Goal: Task Accomplishment & Management: Use online tool/utility

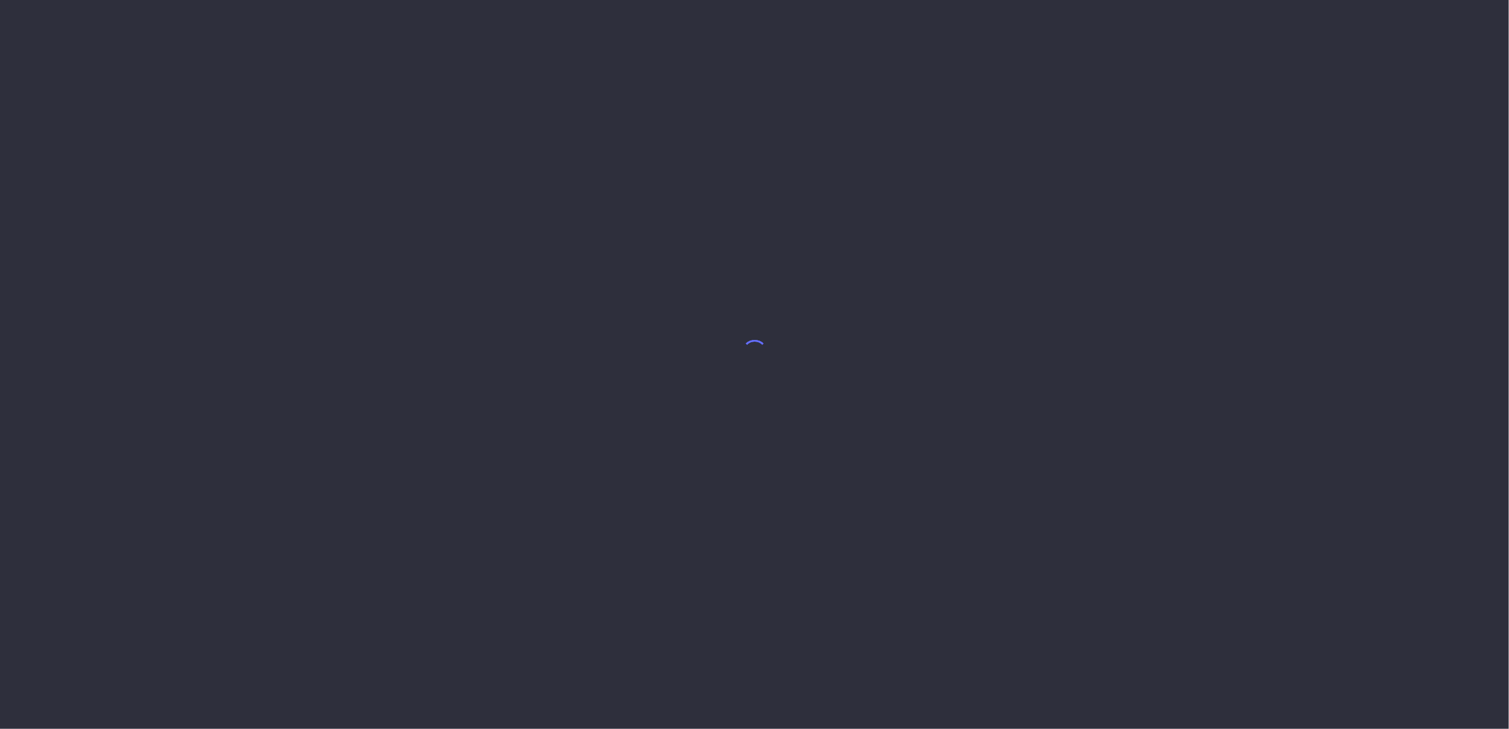
select select "7"
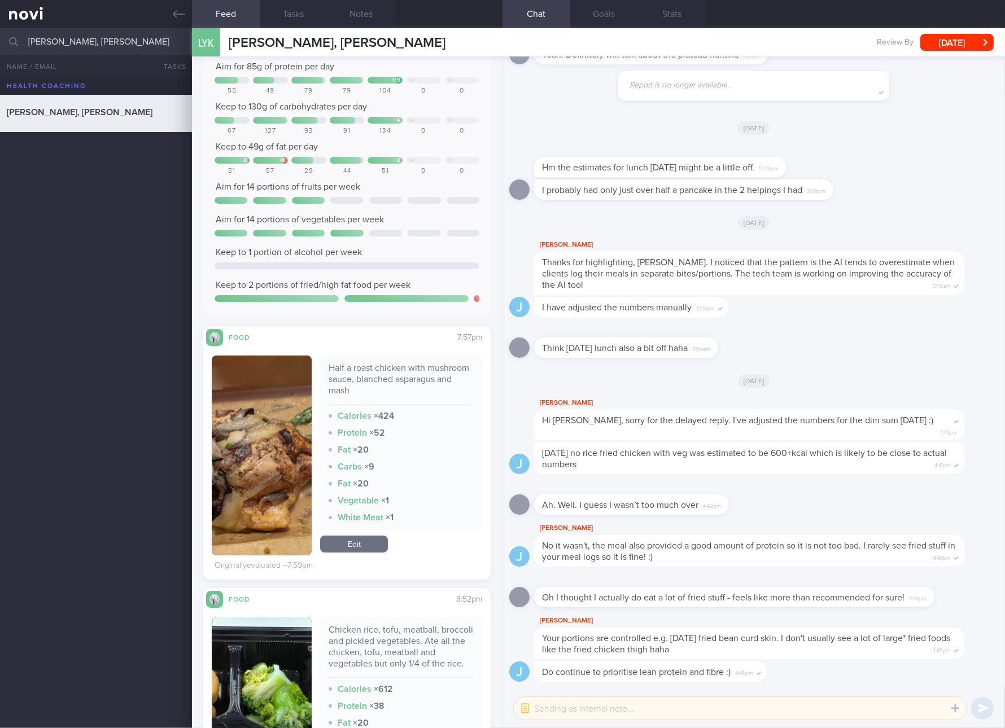
scroll to position [211, 0]
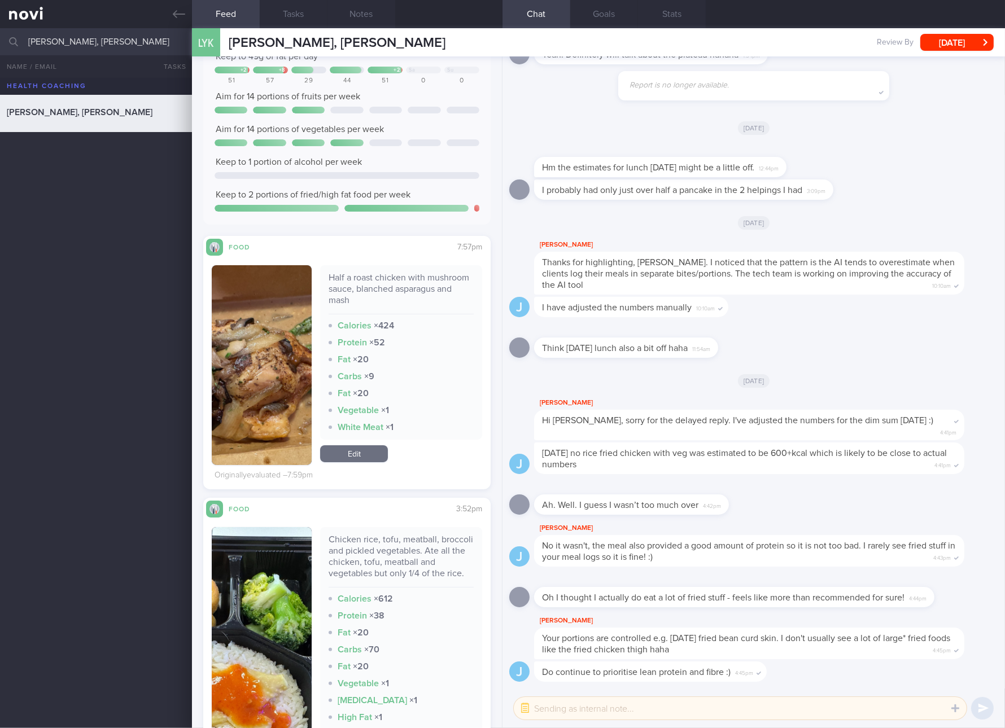
click at [384, 282] on div "Half a roast chicken with mushroom sauce, blanched asparagus and mash" at bounding box center [401, 293] width 145 height 42
click at [276, 332] on img "button" at bounding box center [262, 365] width 100 height 200
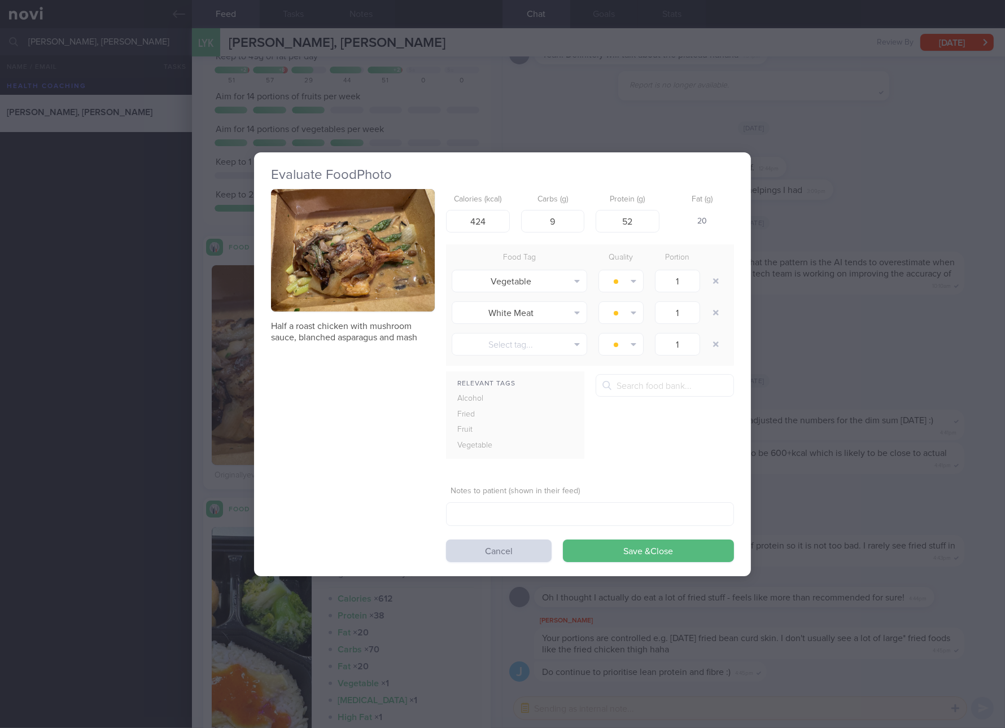
click at [366, 255] on button "button" at bounding box center [353, 250] width 164 height 123
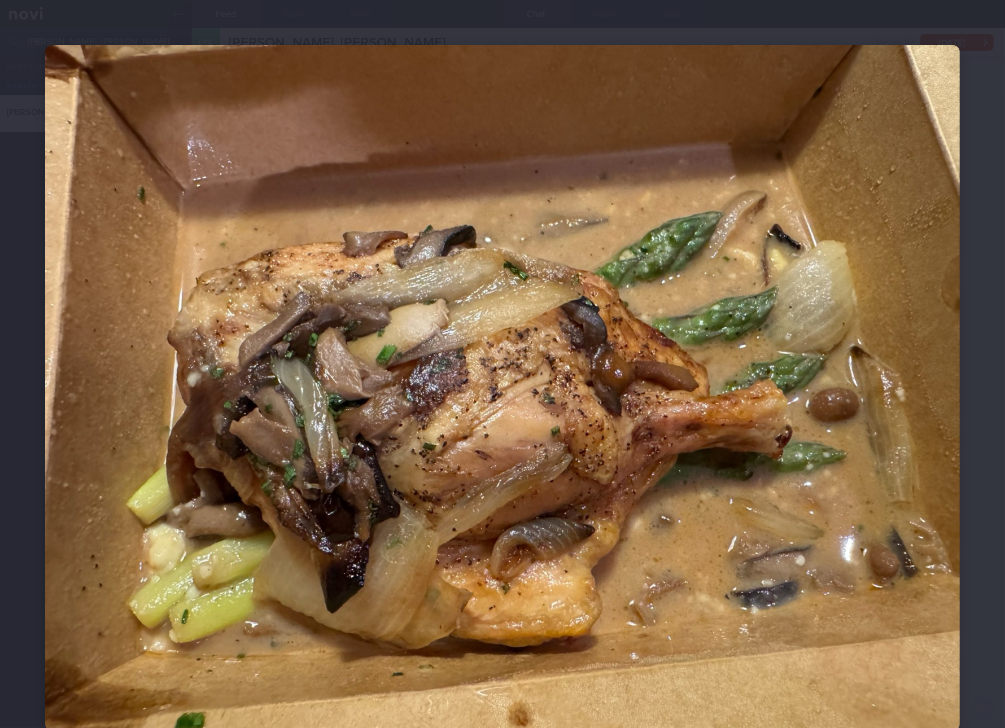
click at [724, 449] on img at bounding box center [502, 388] width 915 height 686
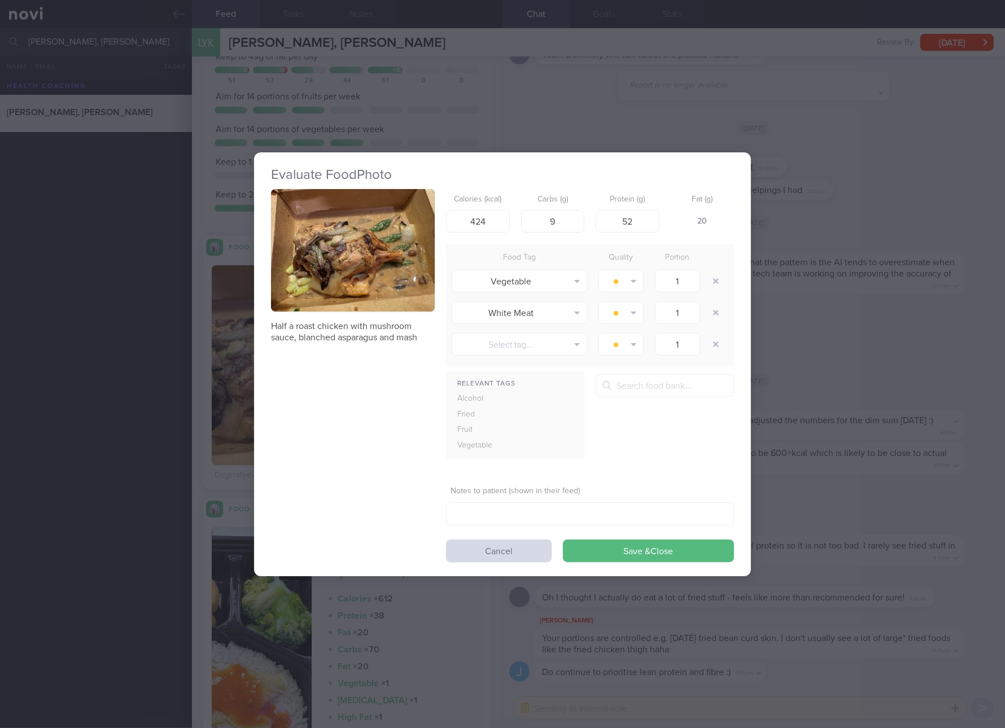
click at [383, 270] on button "button" at bounding box center [353, 250] width 164 height 123
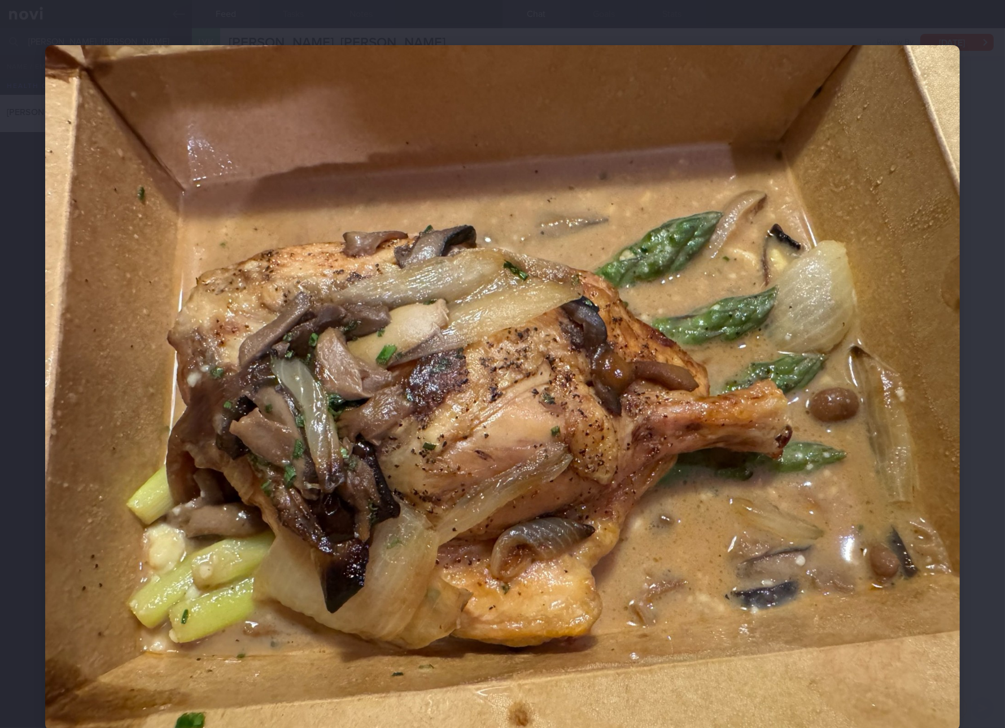
click at [707, 426] on img at bounding box center [502, 388] width 915 height 686
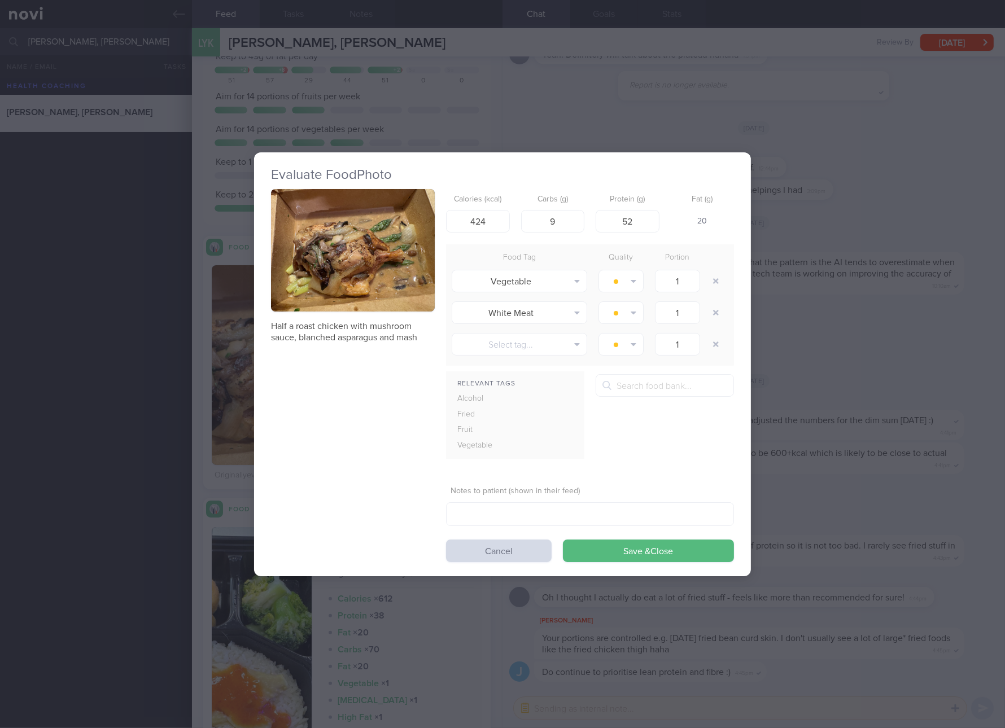
drag, startPoint x: 888, startPoint y: 456, endPoint x: 849, endPoint y: 459, distance: 39.7
click at [888, 456] on div "Evaluate Food Photo Half a roast chicken with mushroom sauce, blanched asparagu…" at bounding box center [502, 364] width 1005 height 728
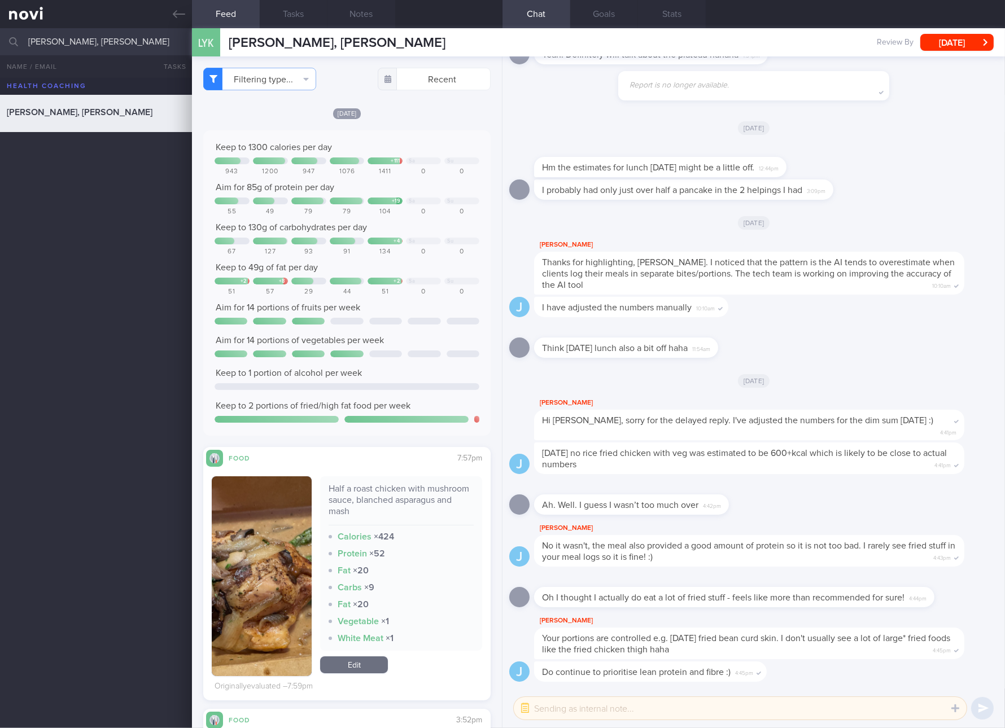
scroll to position [211, 0]
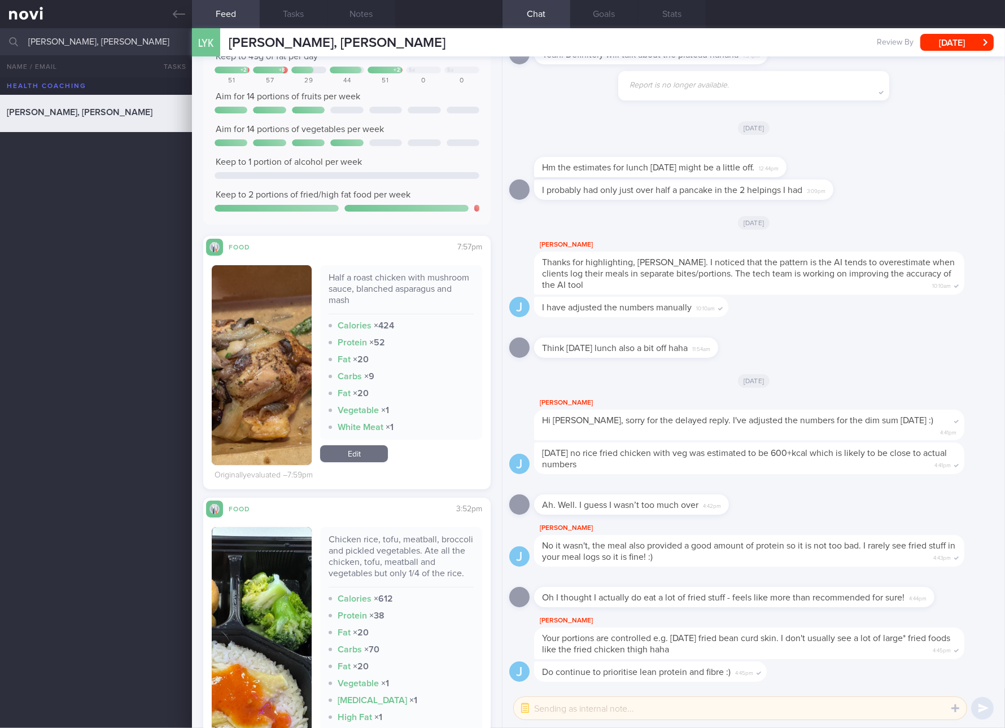
click at [362, 453] on link "Edit" at bounding box center [354, 453] width 68 height 17
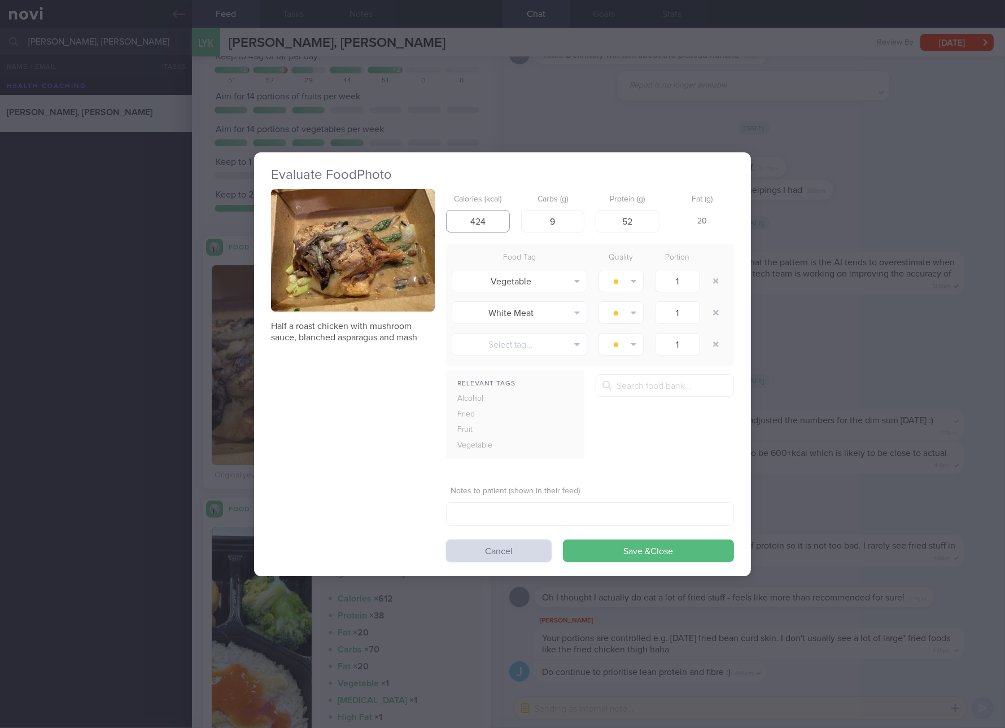
click at [491, 213] on input "424" at bounding box center [478, 221] width 64 height 23
type input "41"
click at [347, 259] on button "button" at bounding box center [353, 250] width 164 height 123
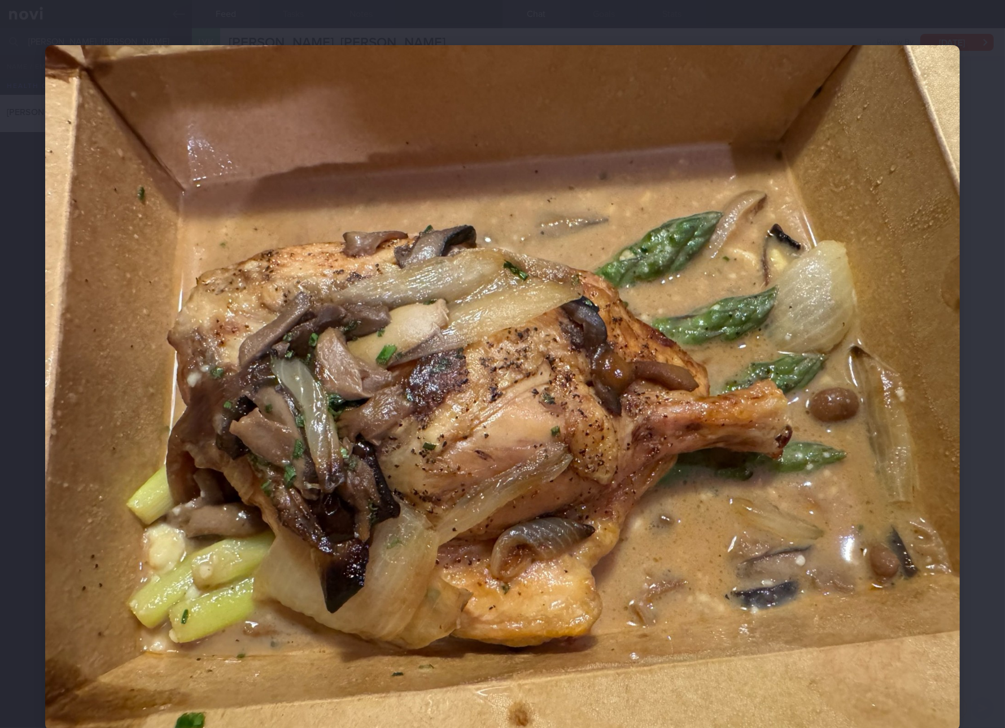
click at [715, 336] on img at bounding box center [502, 388] width 915 height 686
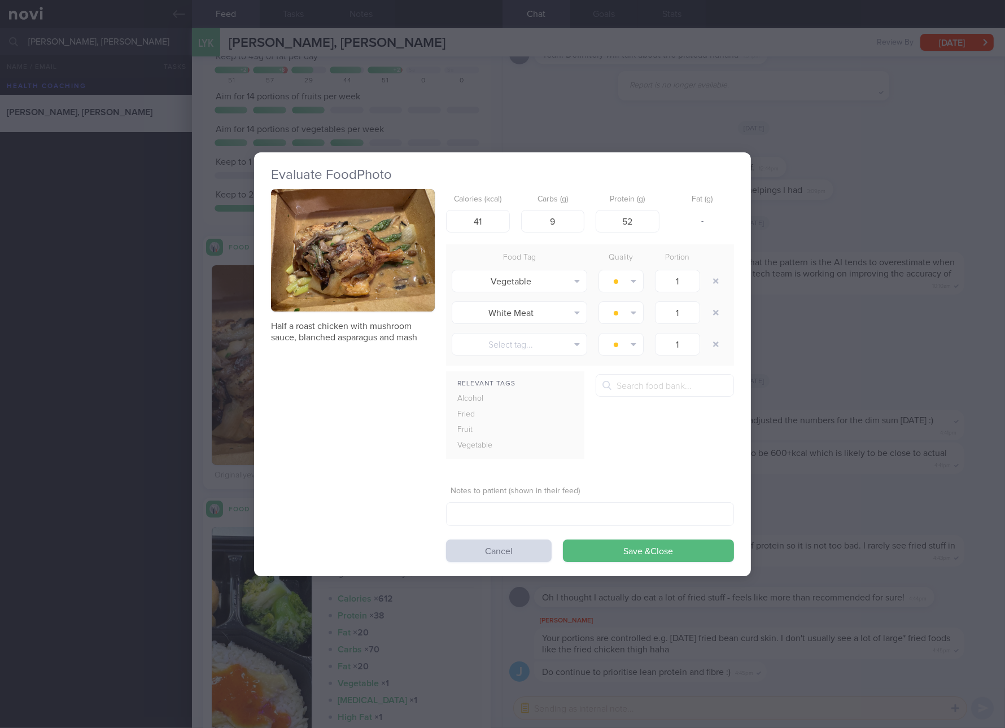
click at [810, 289] on div "Evaluate Food Photo Half a roast chicken with mushroom sauce, blanched asparagu…" at bounding box center [502, 364] width 1005 height 728
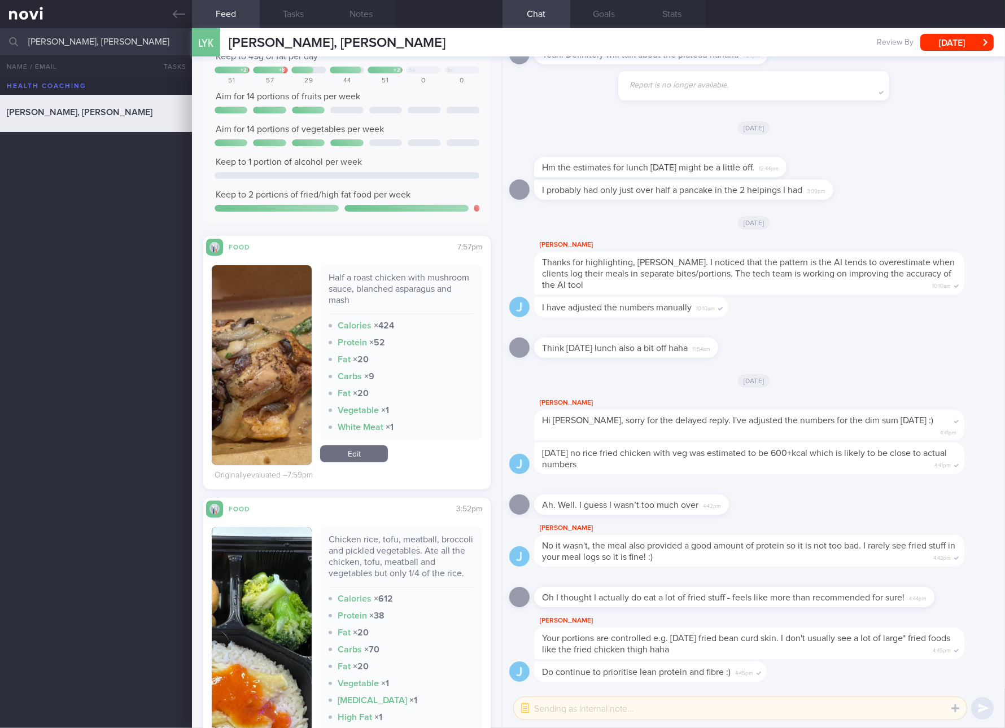
click at [260, 386] on button "button" at bounding box center [262, 365] width 100 height 200
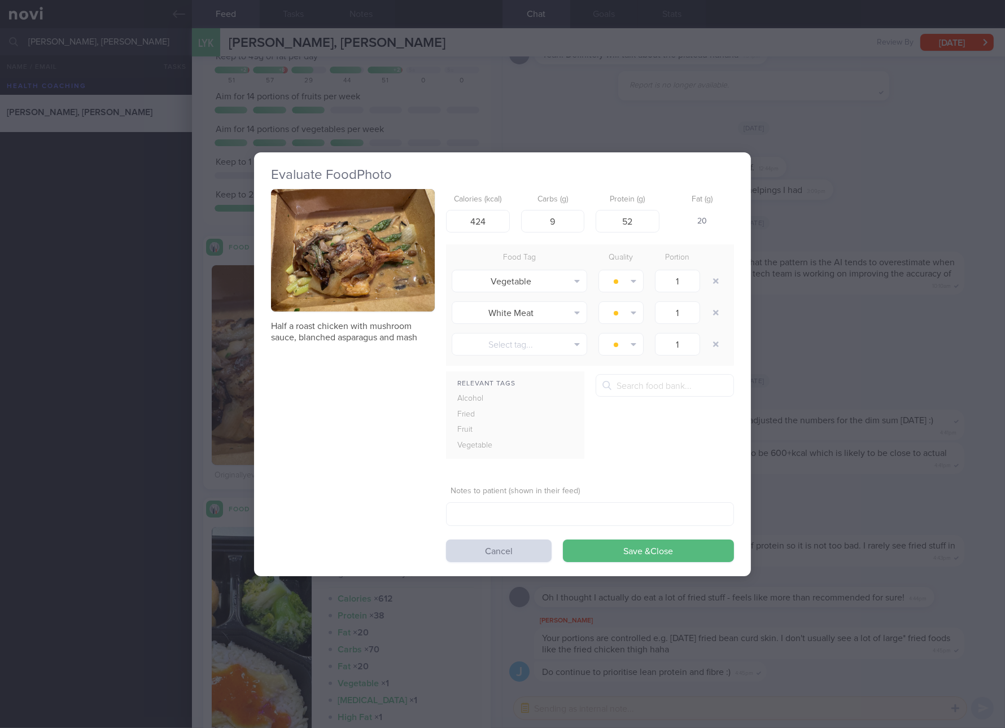
click at [374, 290] on button "button" at bounding box center [353, 250] width 164 height 123
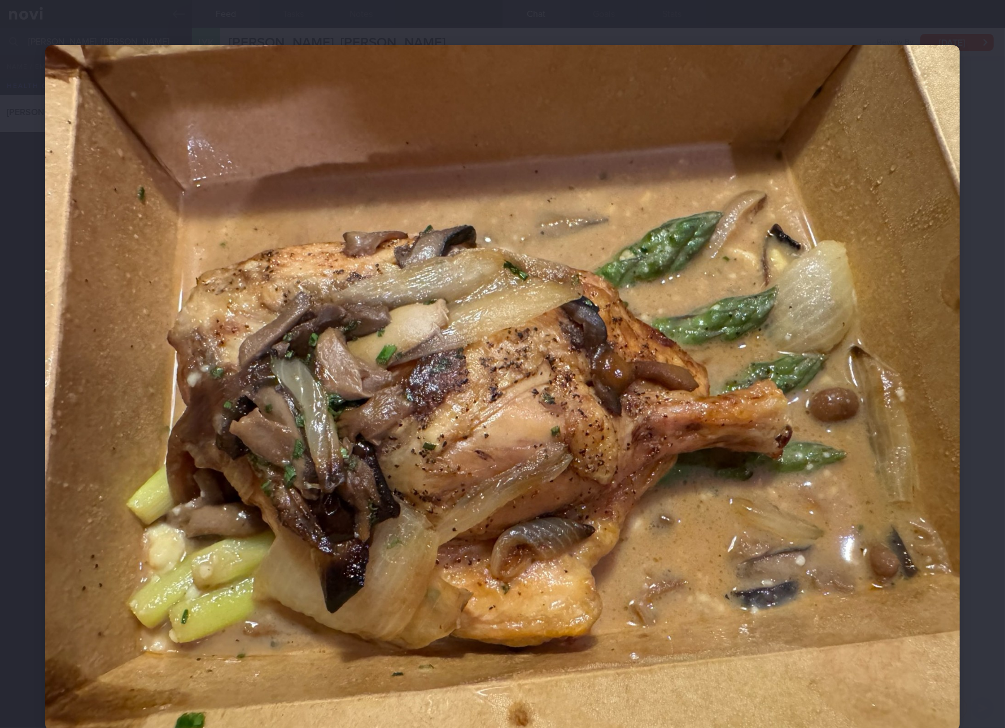
click at [532, 346] on img at bounding box center [502, 388] width 915 height 686
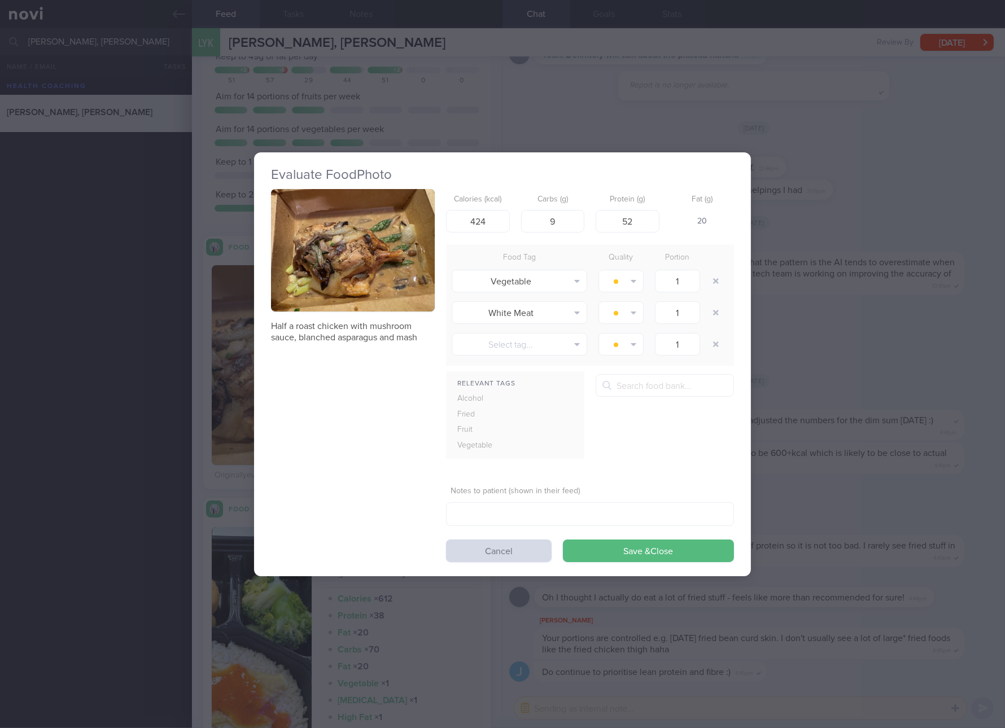
click at [408, 257] on button "button" at bounding box center [353, 250] width 164 height 123
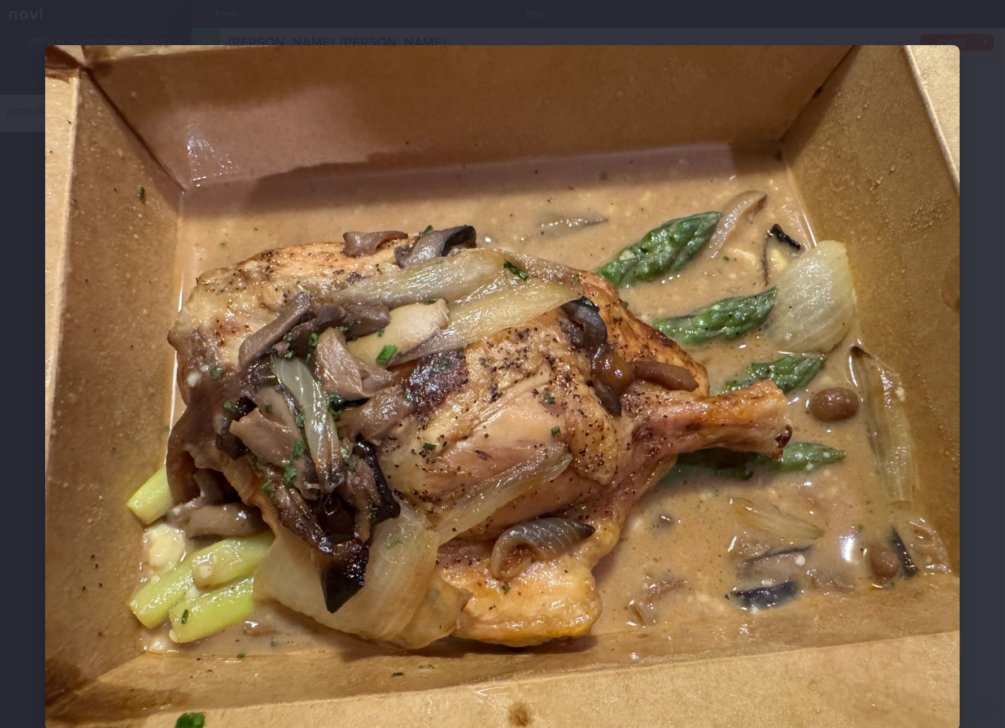
click at [581, 347] on img at bounding box center [502, 388] width 915 height 686
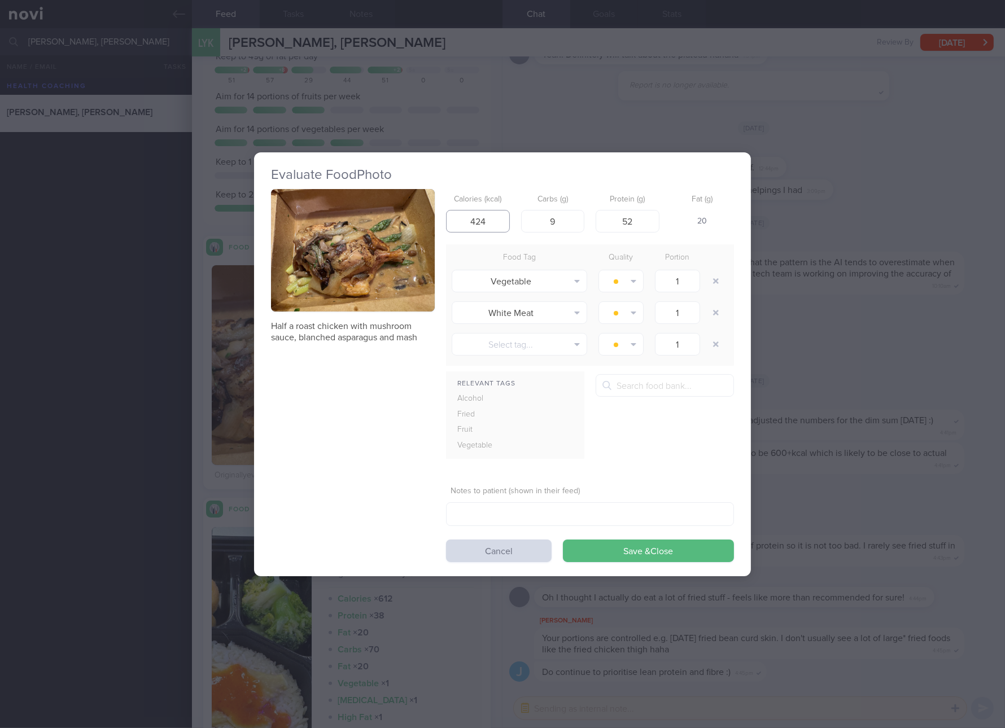
click at [494, 221] on input "424" at bounding box center [478, 221] width 64 height 23
type input "438"
type input "18"
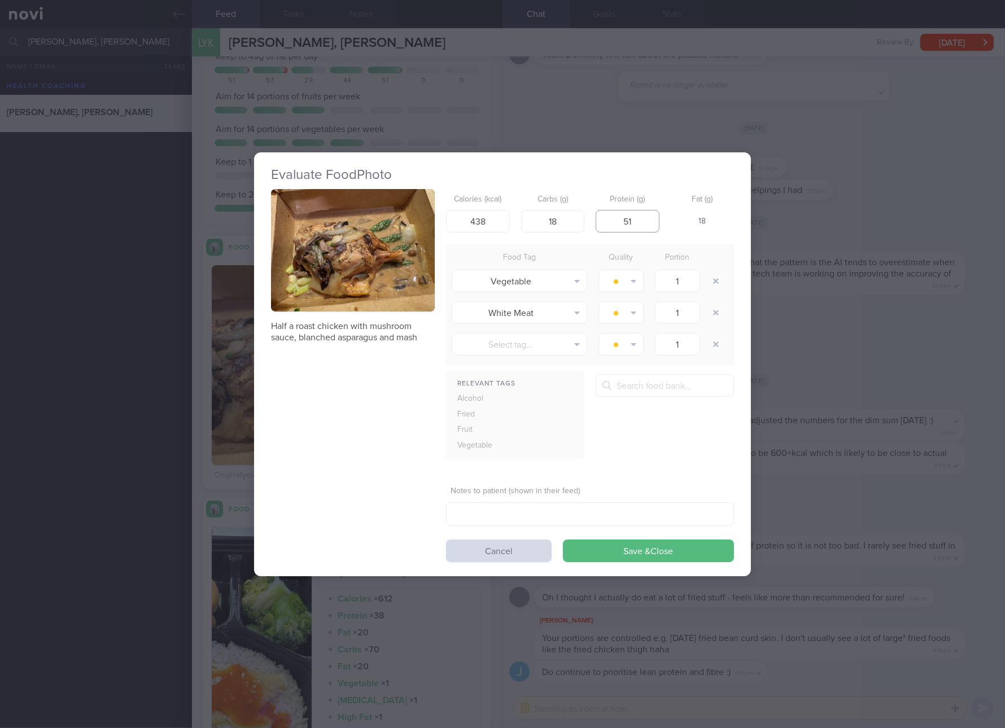
type input "51"
click at [563, 540] on button "Save & Close" at bounding box center [648, 551] width 171 height 23
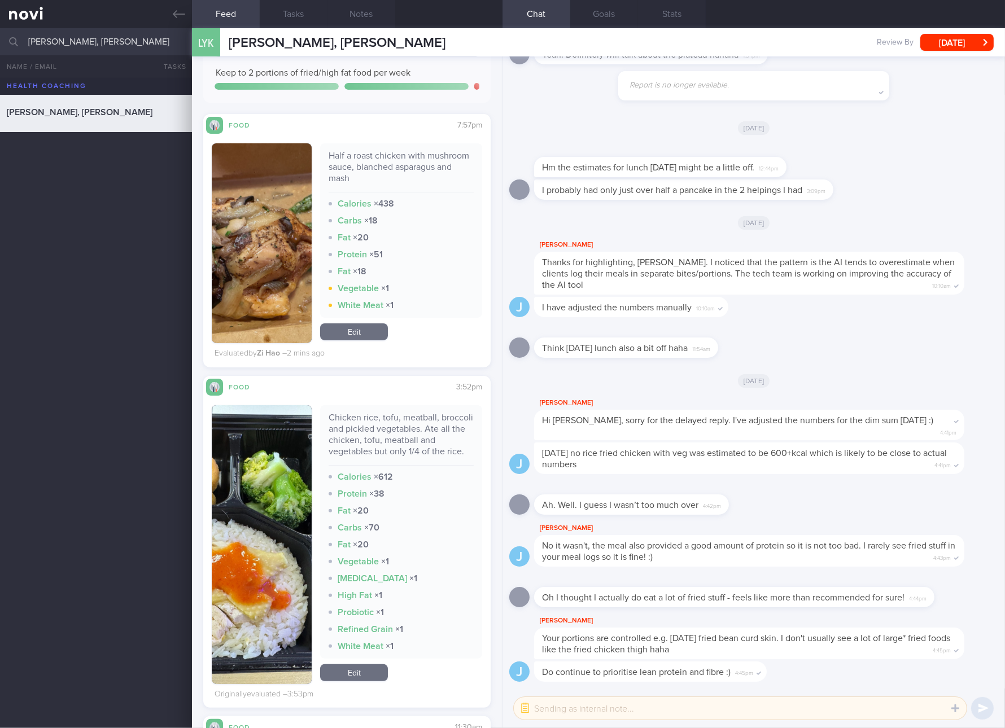
scroll to position [423, 0]
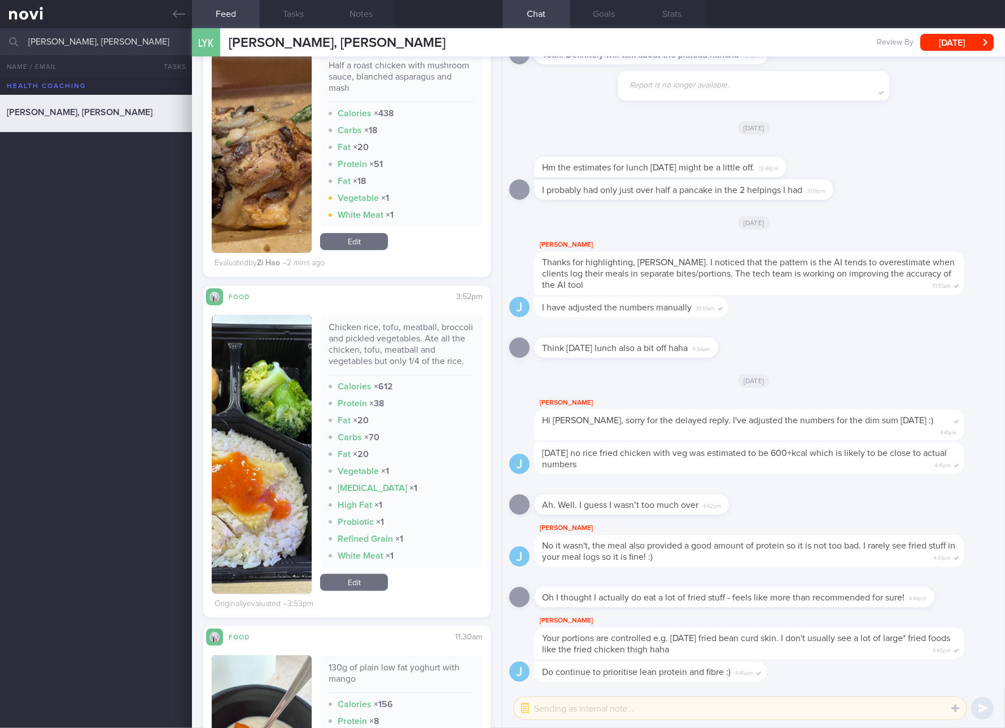
click at [382, 342] on div "Chicken rice, tofu, meatball, broccoli and pickled vegetables. Ate all the chic…" at bounding box center [401, 349] width 145 height 54
copy div "Chicken rice, tofu, meatball, broccoli and pickled vegetables. Ate all the chic…"
click at [294, 444] on img "button" at bounding box center [262, 454] width 100 height 279
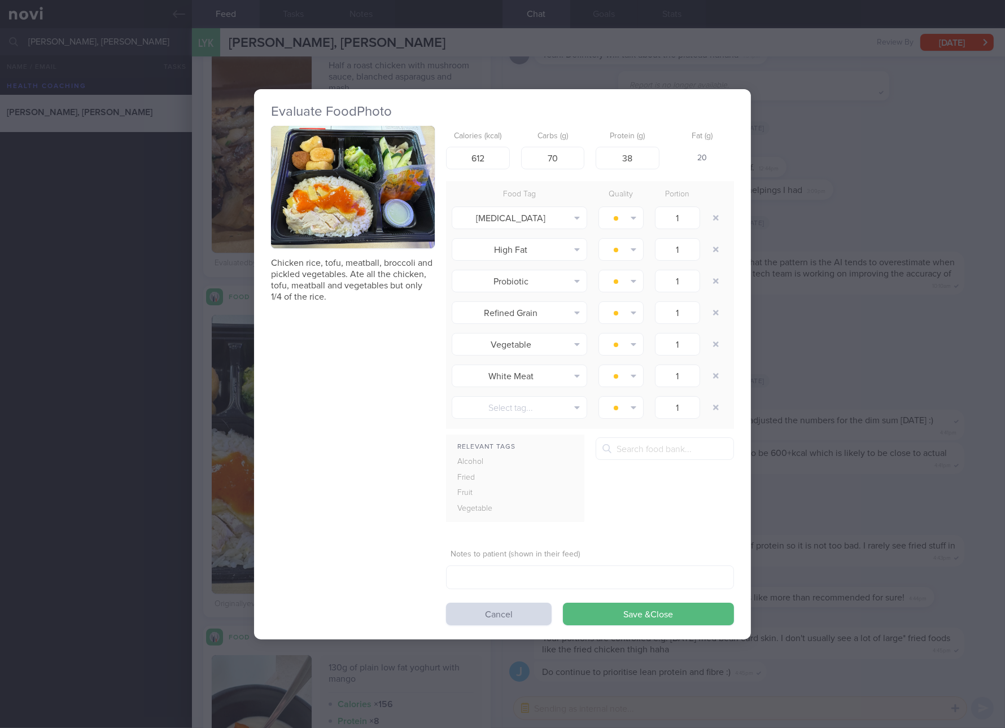
click at [395, 197] on button "button" at bounding box center [353, 187] width 164 height 123
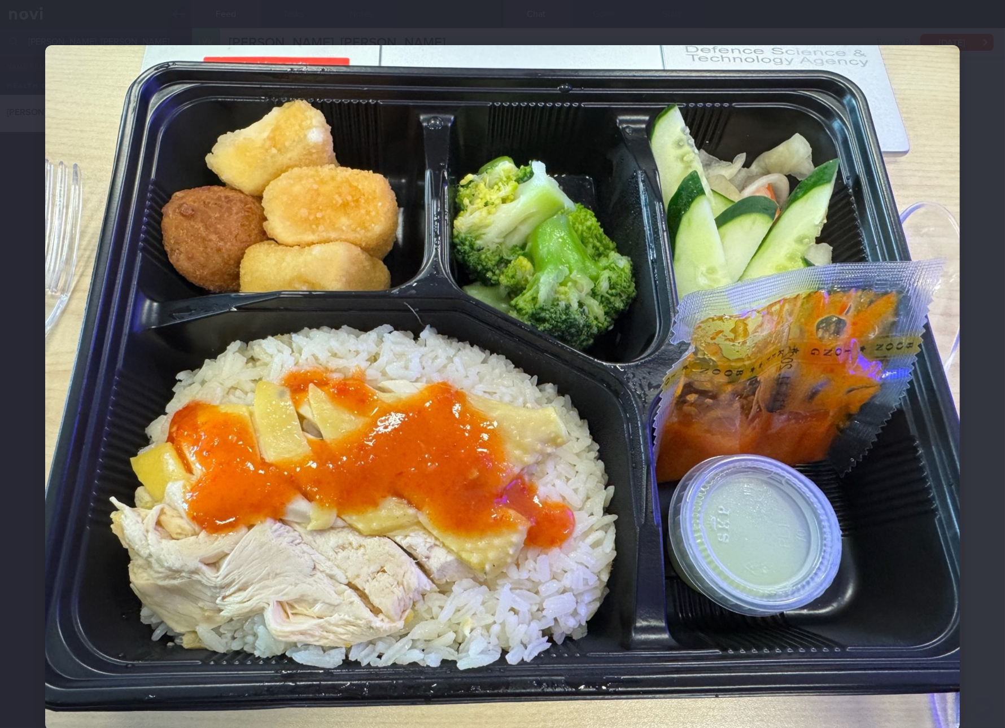
click at [766, 477] on img at bounding box center [502, 388] width 915 height 686
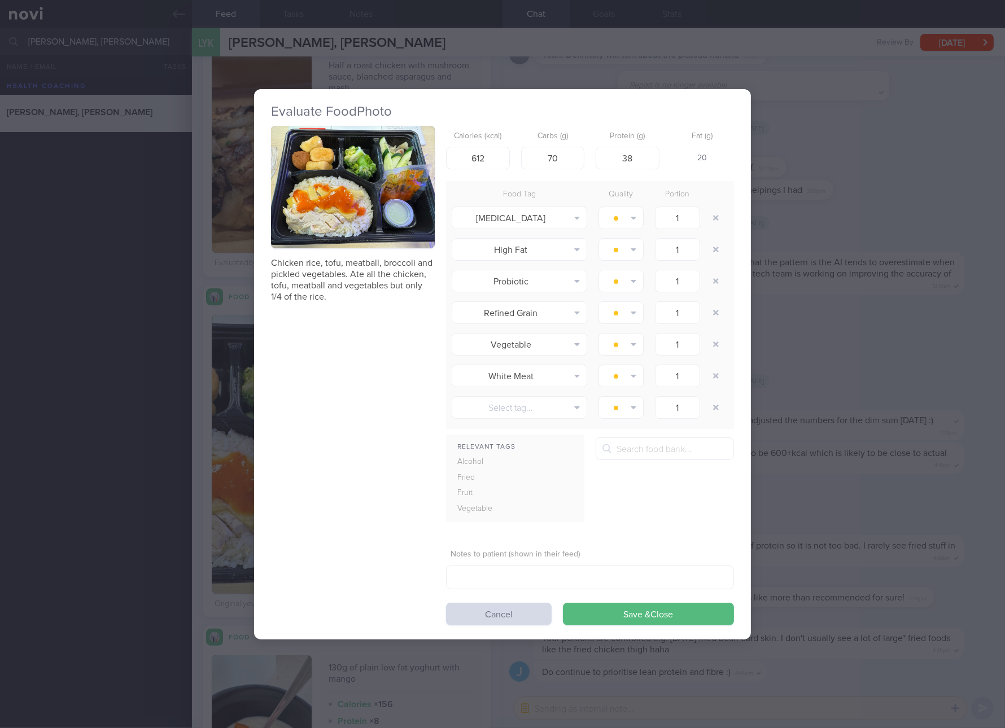
click at [883, 462] on div "Evaluate Food Photo Chicken rice, tofu, meatball, broccoli and pickled vegetabl…" at bounding box center [502, 364] width 1005 height 728
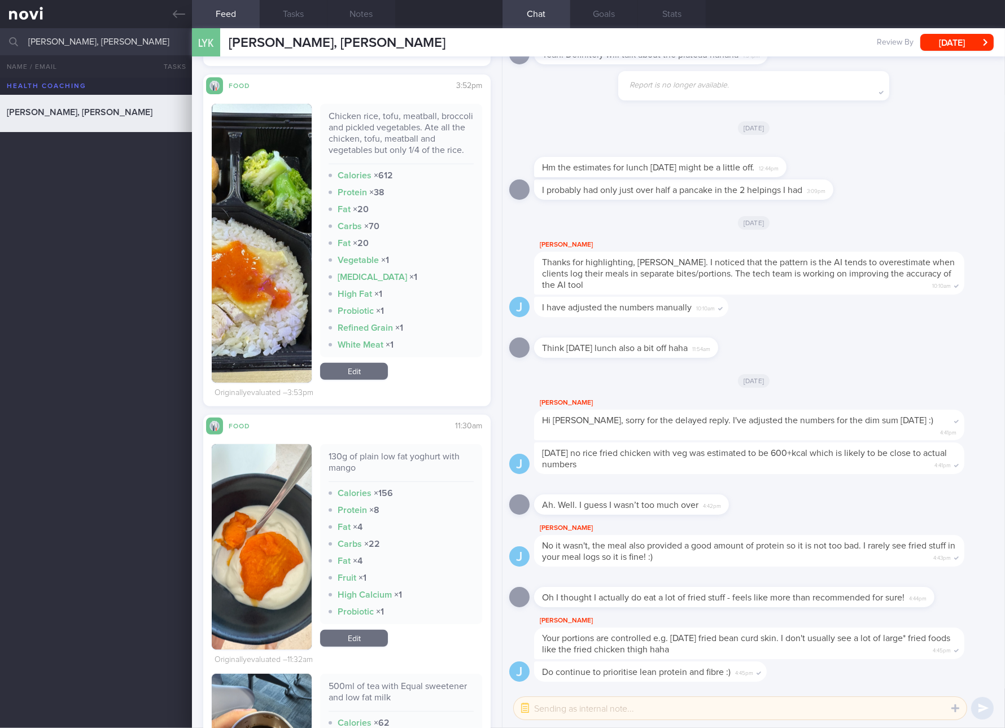
scroll to position [847, 0]
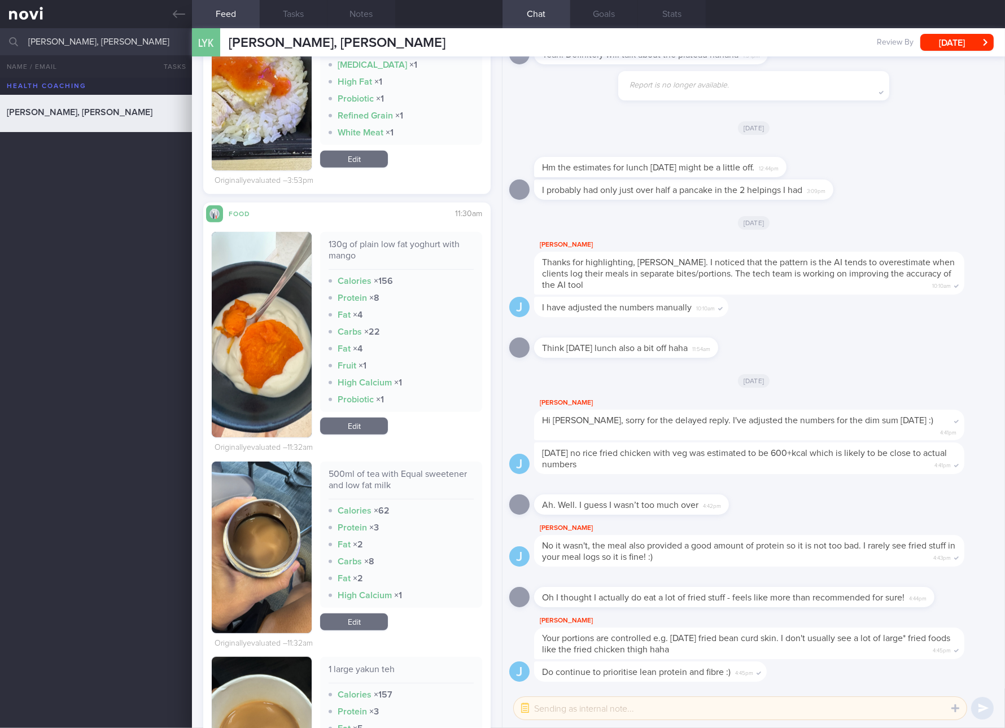
click at [355, 255] on div "130g of plain low fat yoghurt with mango" at bounding box center [401, 254] width 145 height 31
copy div "130g of plain low fat yoghurt with mango"
click at [241, 303] on button "button" at bounding box center [262, 335] width 100 height 206
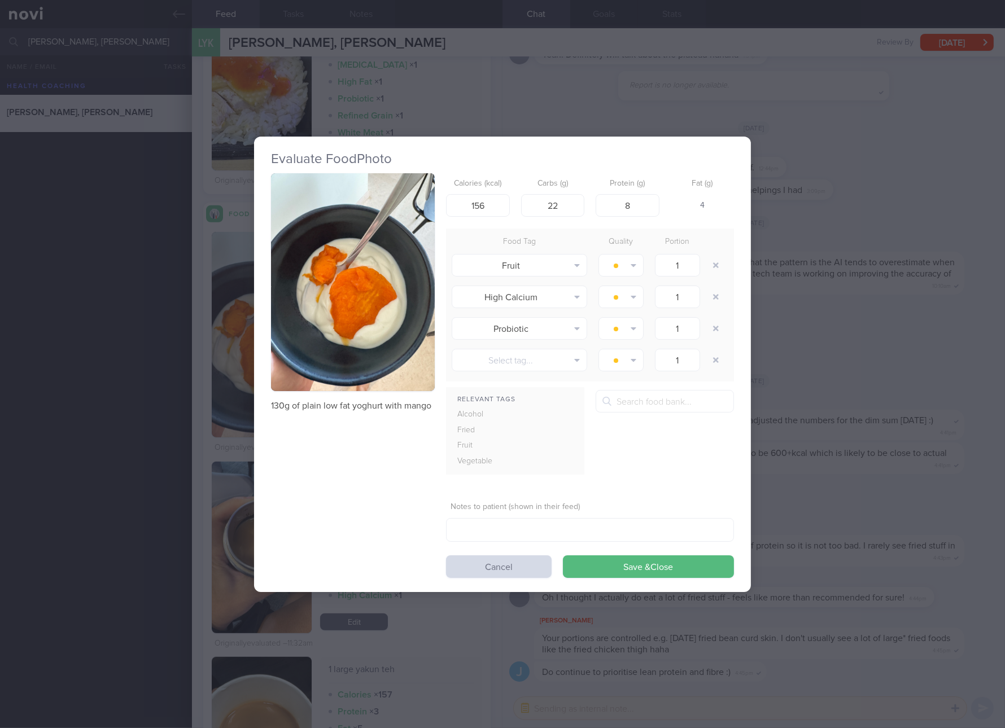
click at [365, 253] on button "button" at bounding box center [353, 282] width 164 height 219
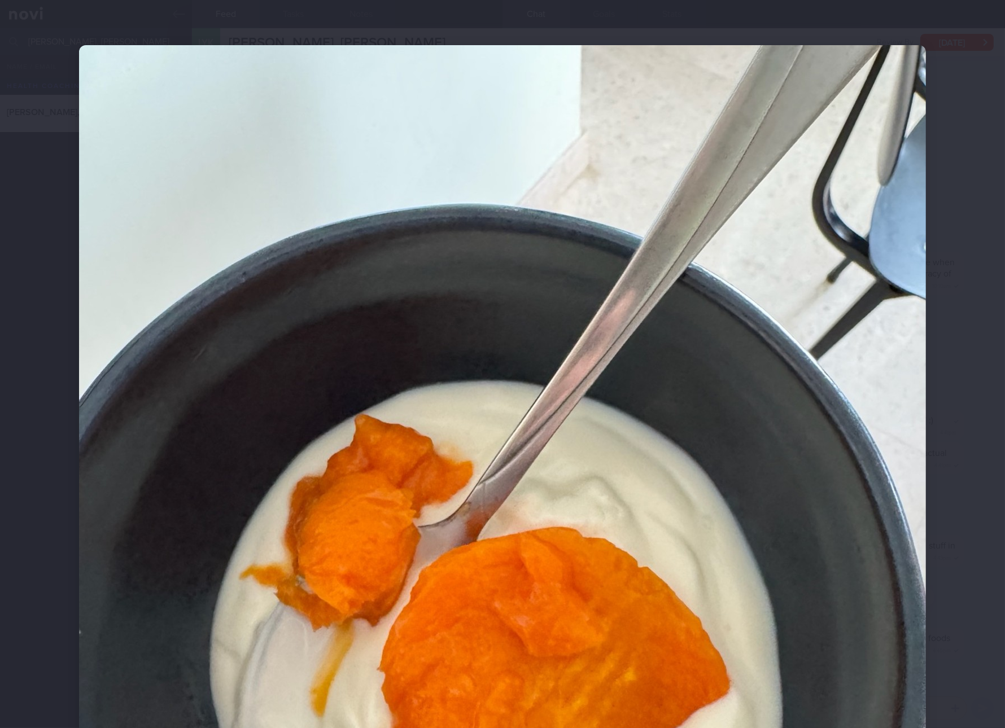
click at [827, 469] on img at bounding box center [502, 609] width 847 height 1129
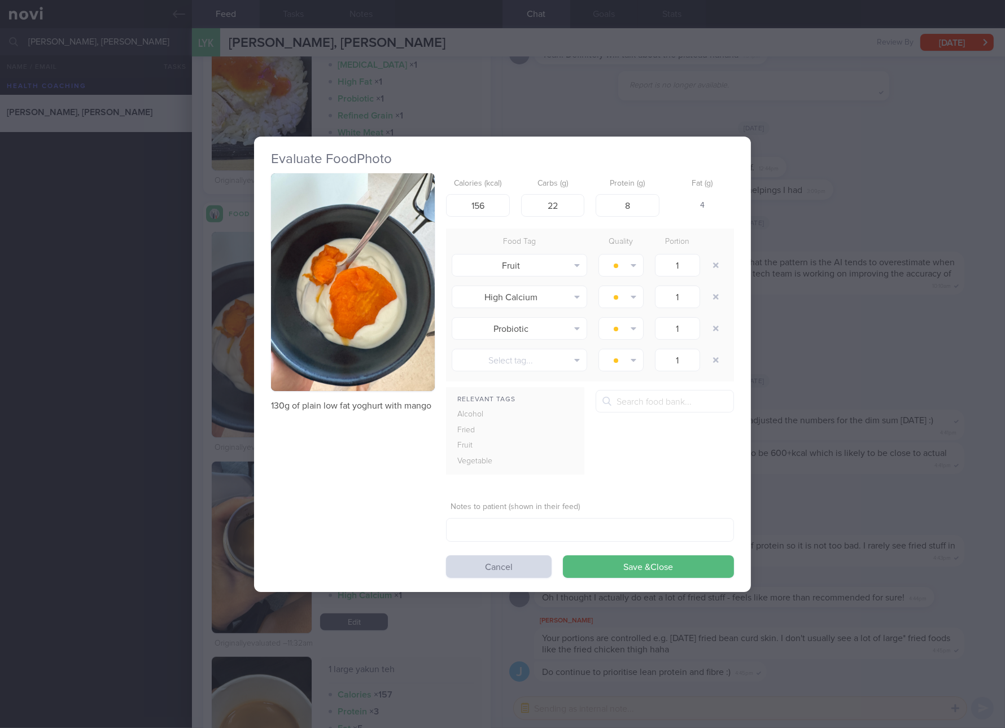
click at [828, 410] on div "Evaluate Food Photo 130g of plain low fat yoghurt with mango Calories (kcal) 15…" at bounding box center [502, 364] width 1005 height 728
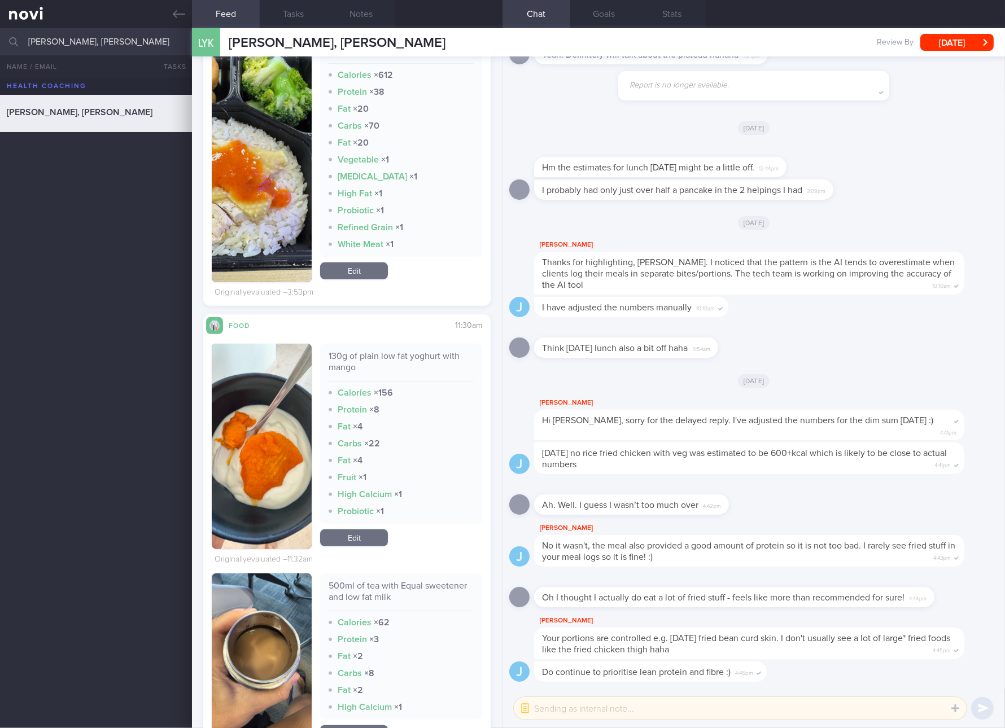
scroll to position [635, 0]
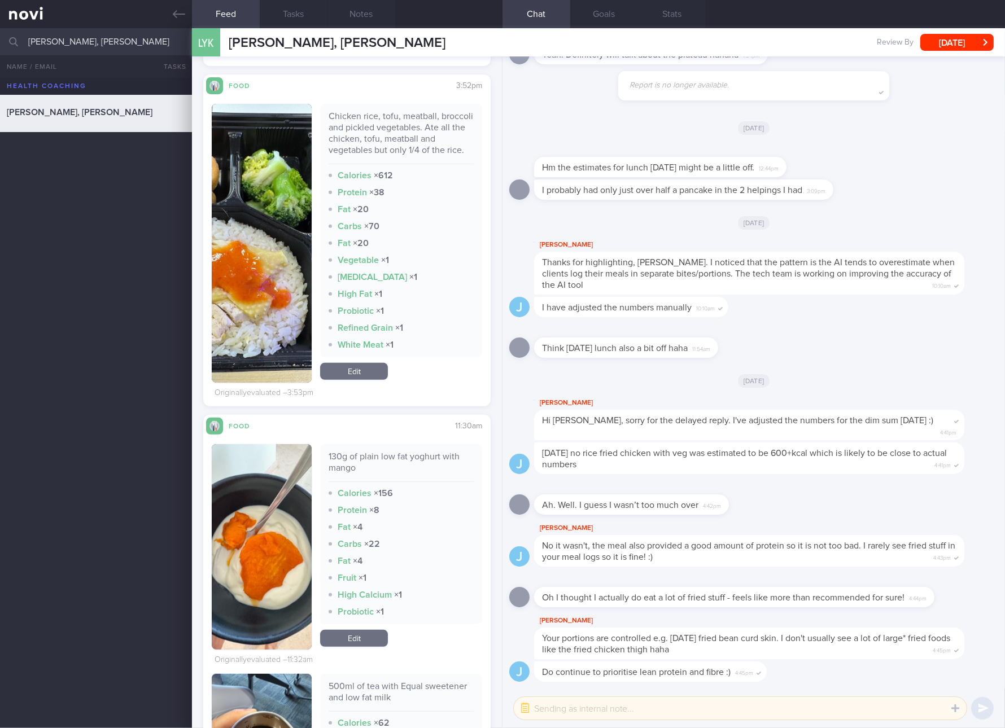
click at [312, 304] on div "Chicken rice, tofu, meatball, broccoli and pickled vegetables. Ate all the chic…" at bounding box center [347, 243] width 270 height 279
click at [274, 303] on button "button" at bounding box center [262, 243] width 100 height 279
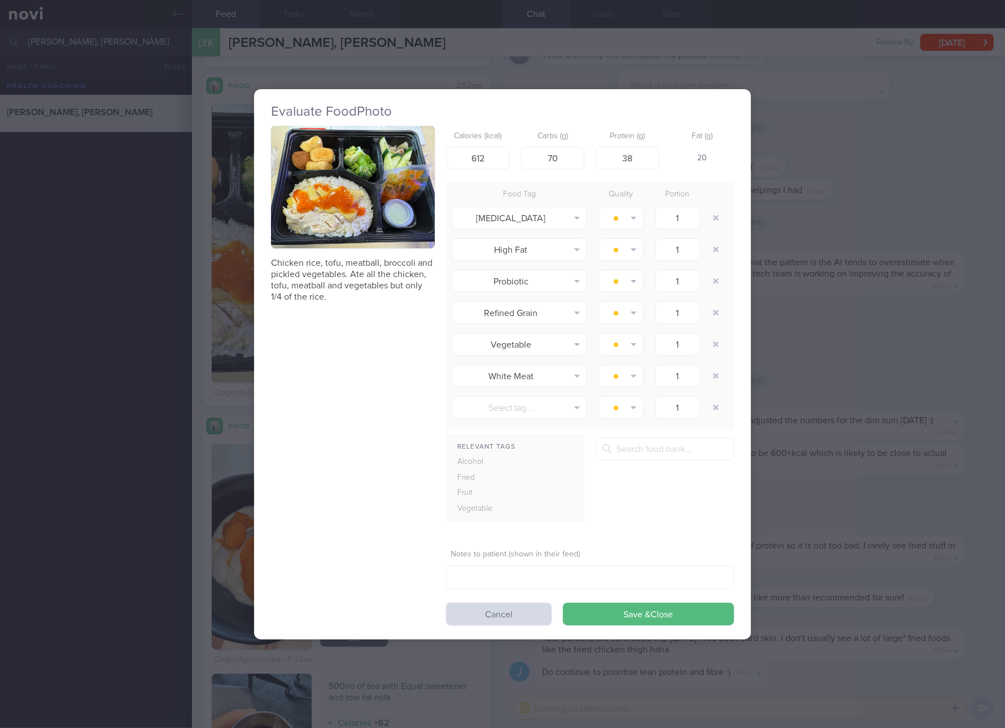
click at [326, 276] on p "Chicken rice, tofu, meatball, broccoli and pickled vegetables. Ate all the chic…" at bounding box center [353, 279] width 164 height 45
click at [465, 199] on div "Food Tag" at bounding box center [519, 195] width 147 height 16
click at [424, 199] on button "button" at bounding box center [353, 187] width 164 height 123
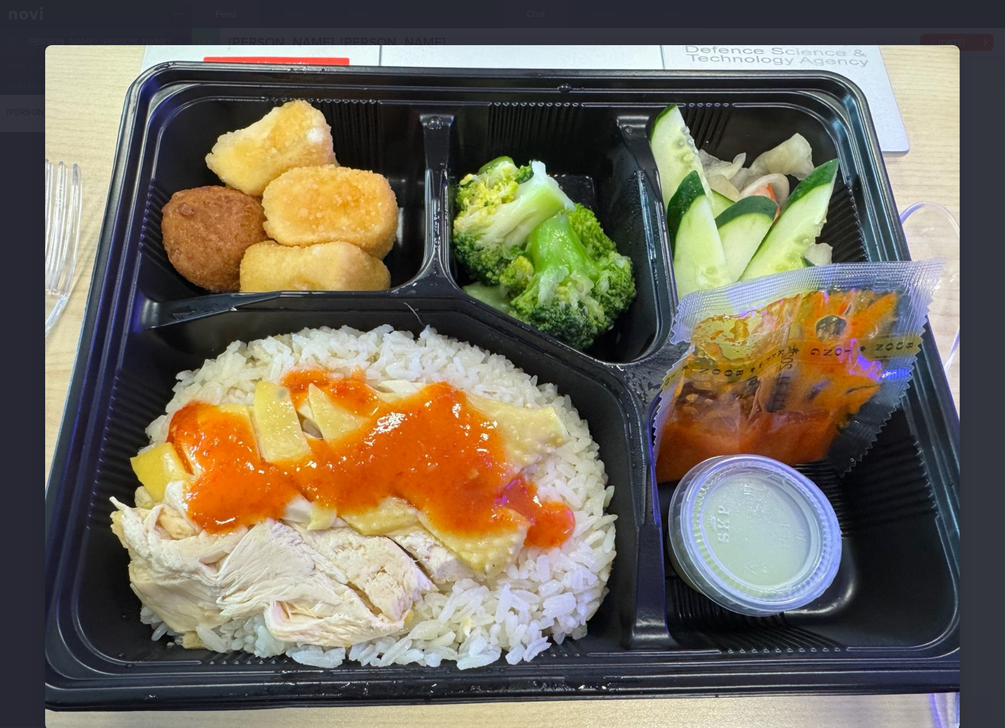
click at [522, 420] on img at bounding box center [502, 388] width 915 height 686
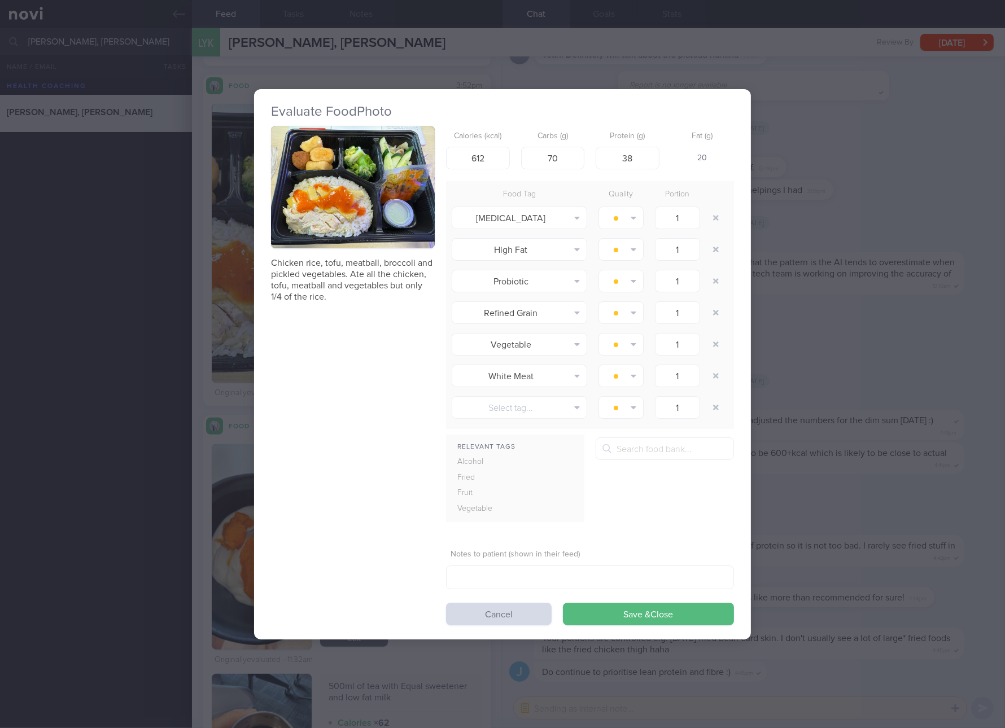
click at [784, 360] on div "Evaluate Food Photo Chicken rice, tofu, meatball, broccoli and pickled vegetabl…" at bounding box center [502, 364] width 1005 height 728
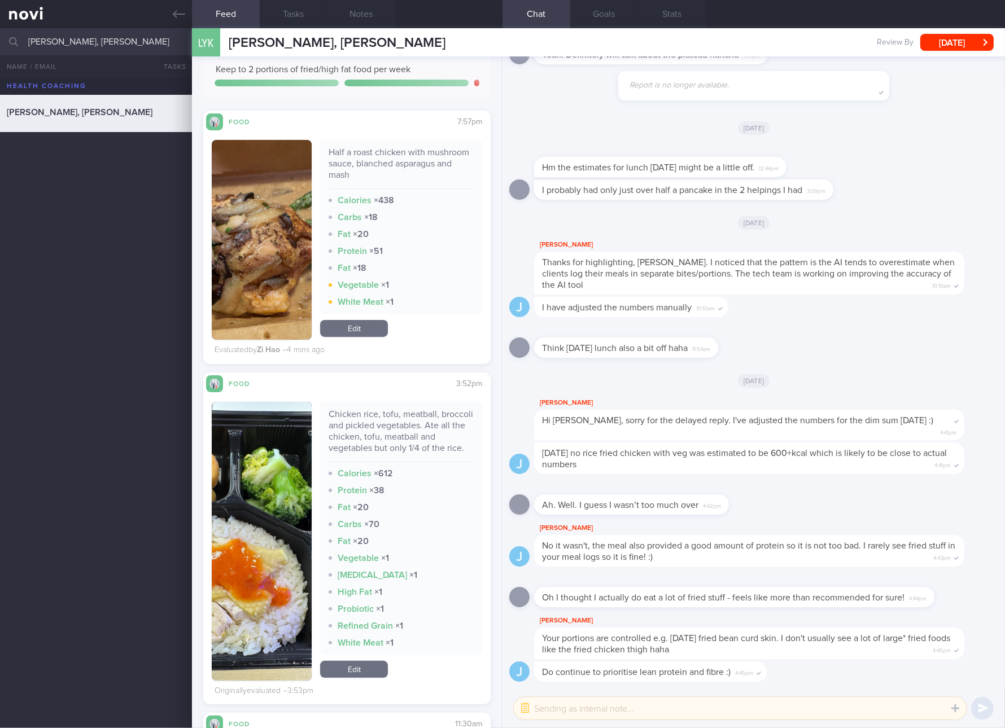
scroll to position [635, 0]
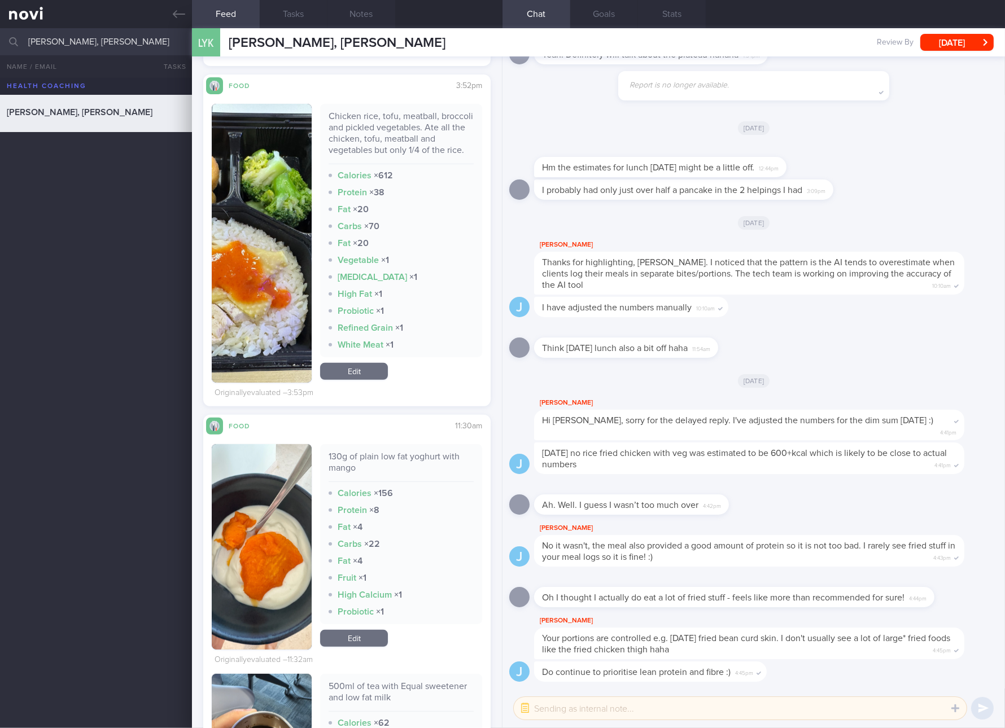
click at [368, 647] on link "Edit" at bounding box center [354, 638] width 68 height 17
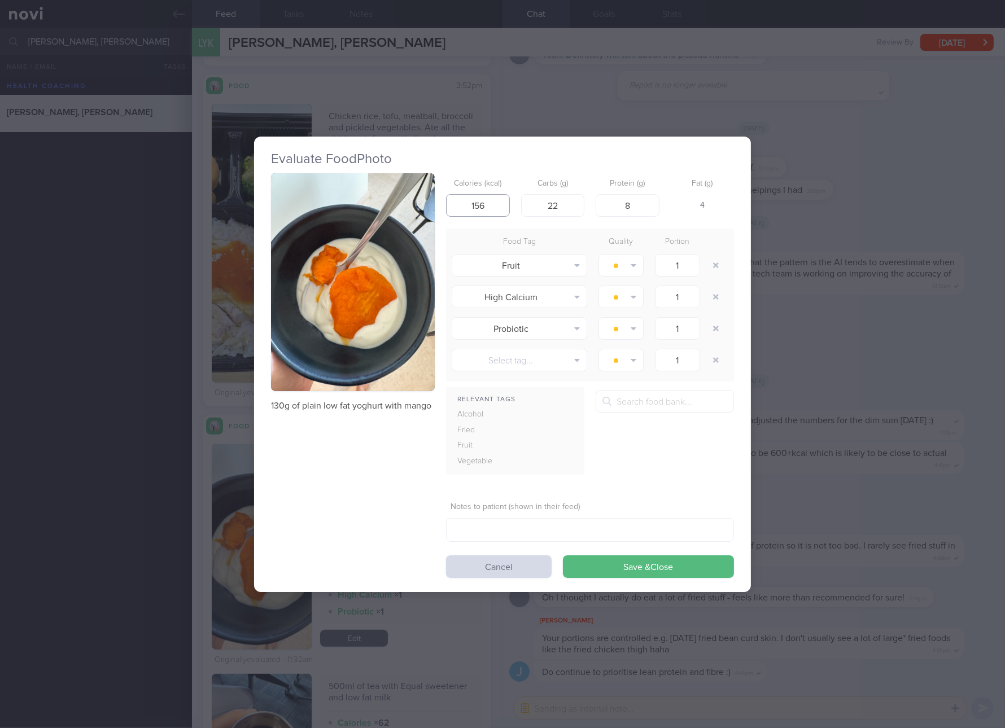
click at [486, 206] on input "156" at bounding box center [478, 205] width 64 height 23
type input "149"
type input "28"
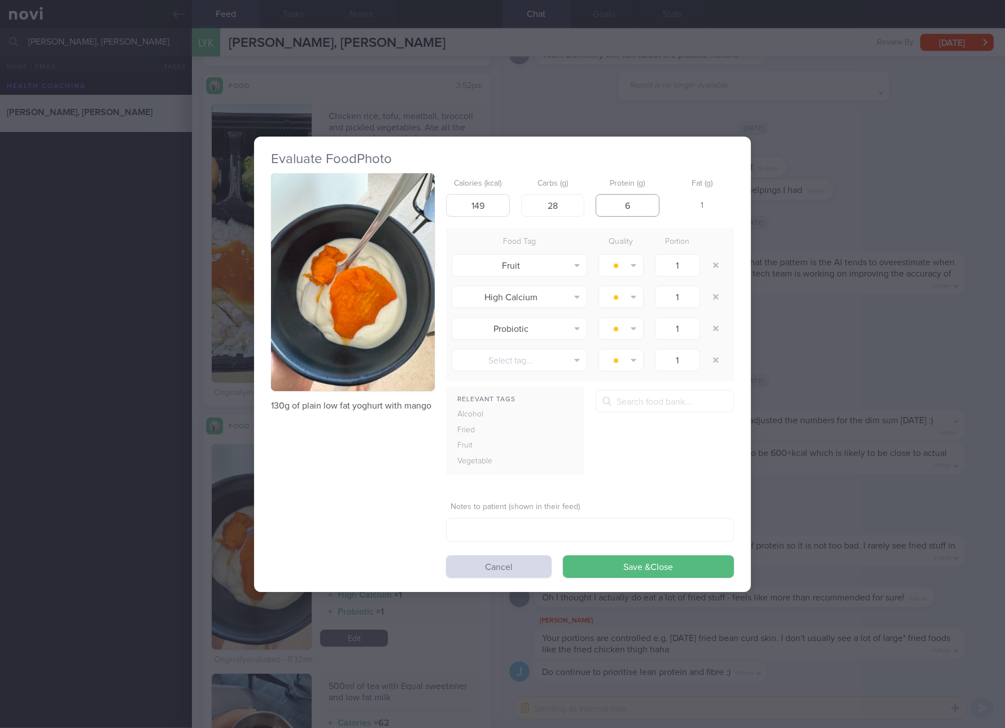
type input "6"
click at [563, 556] on button "Save & Close" at bounding box center [648, 567] width 171 height 23
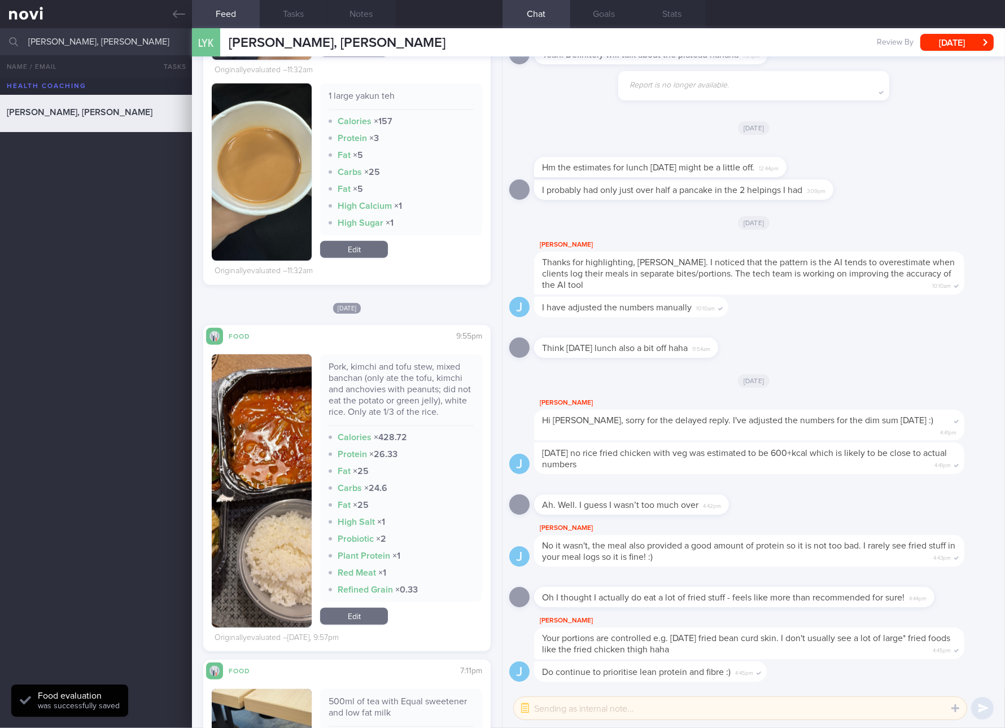
scroll to position [1482, 0]
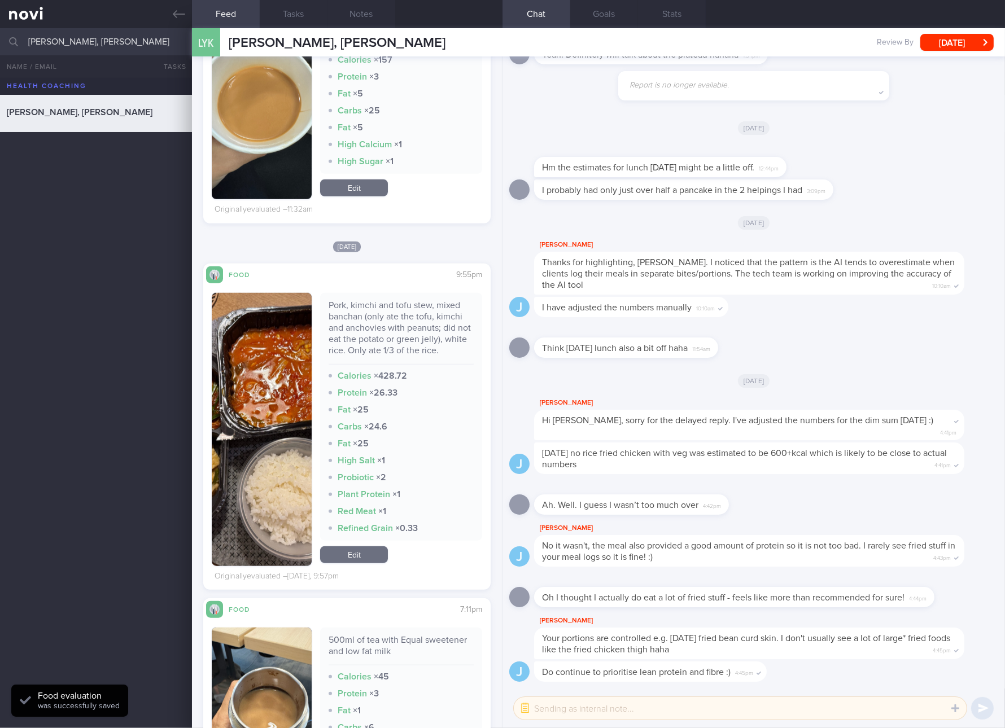
click at [416, 349] on div "Pork, kimchi and tofu stew, mixed banchan (only ate the tofu, kimchi and anchov…" at bounding box center [401, 332] width 145 height 65
copy div "Pork, kimchi and tofu stew, mixed banchan (only ate the tofu, kimchi and anchov…"
click at [279, 476] on img "button" at bounding box center [262, 429] width 100 height 273
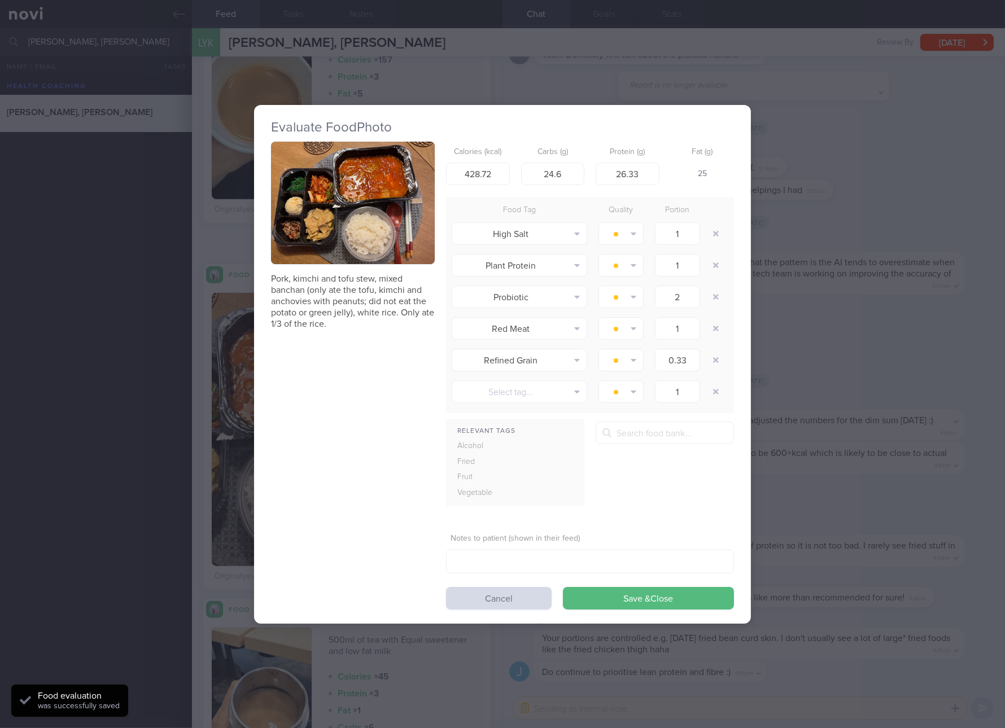
click at [355, 250] on button "button" at bounding box center [353, 203] width 164 height 123
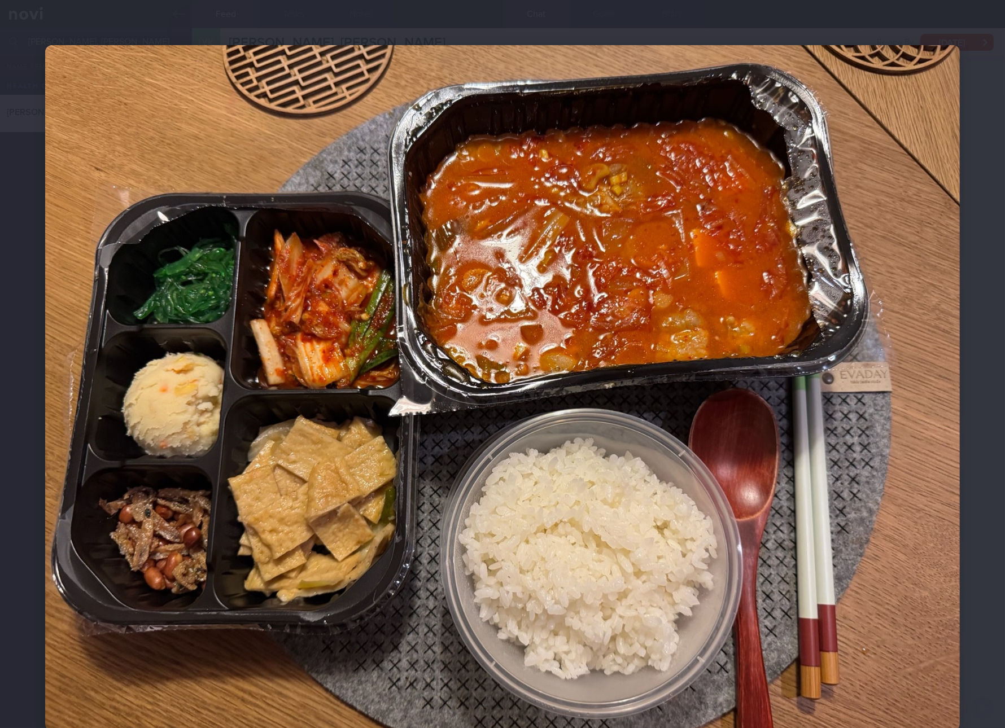
click at [769, 477] on img at bounding box center [502, 388] width 915 height 686
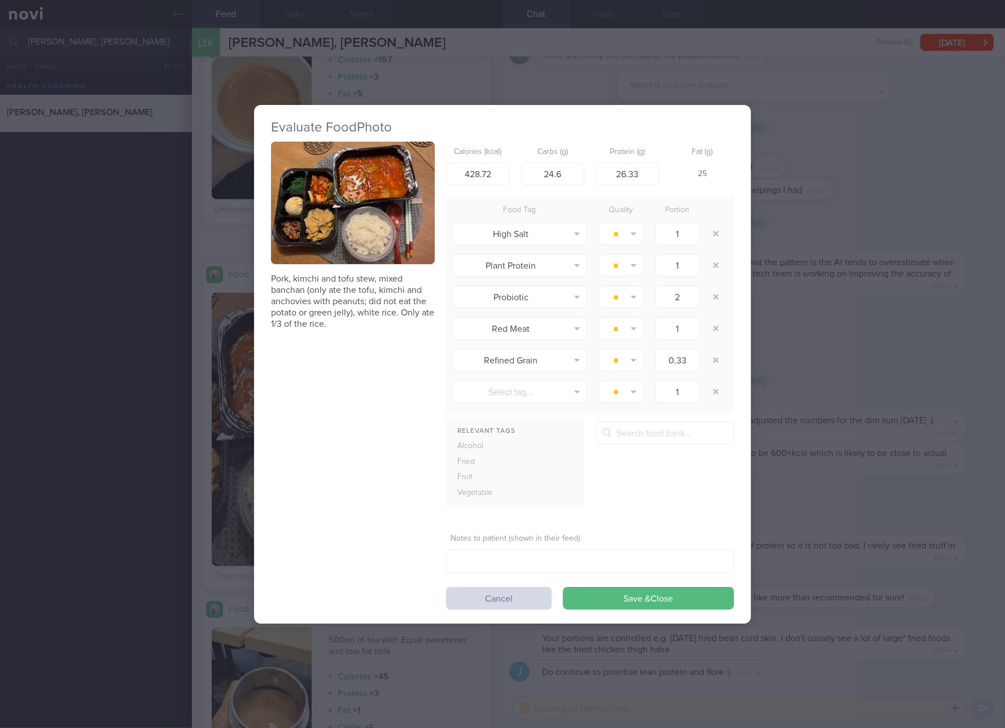
click at [790, 414] on div "Evaluate Food Photo Pork, kimchi and tofu stew, mixed banchan (only ate the tof…" at bounding box center [502, 364] width 1005 height 728
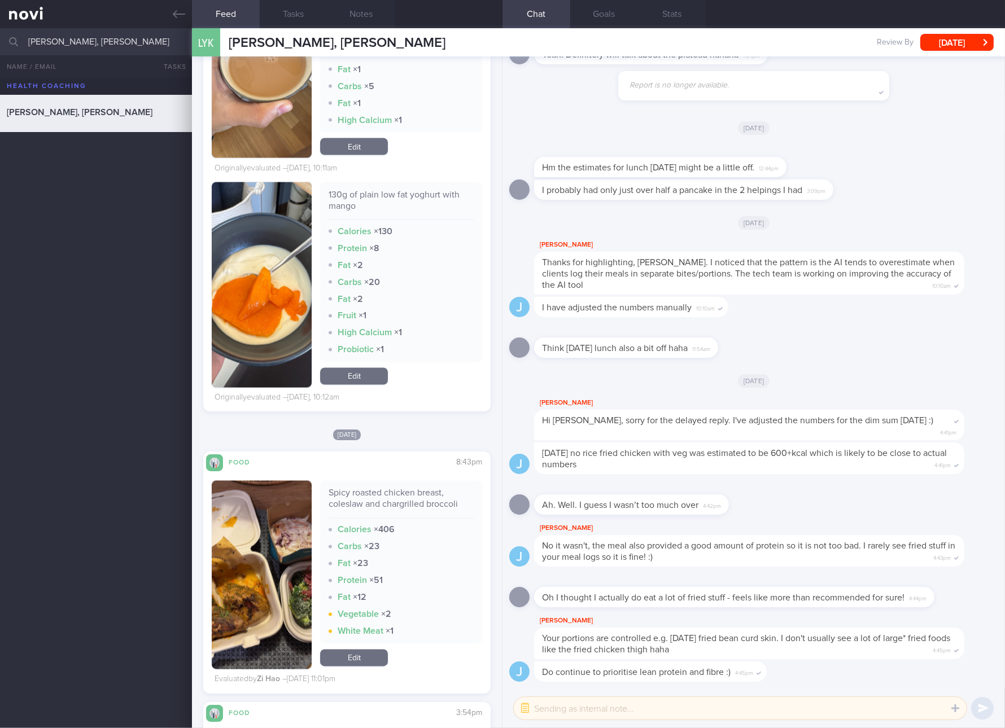
scroll to position [2541, 0]
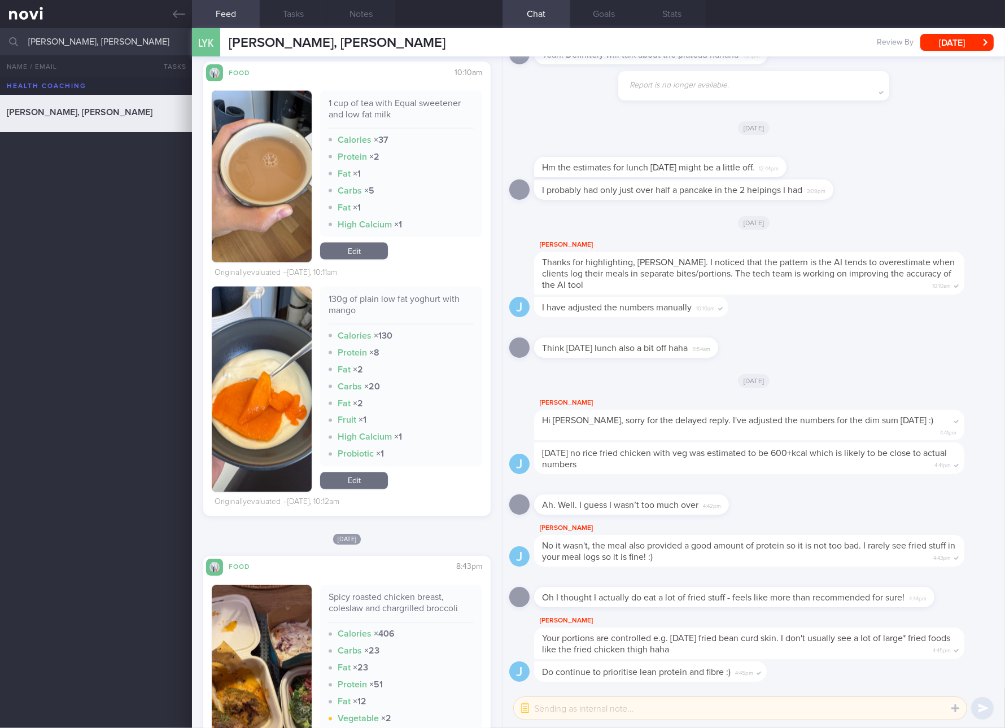
click at [357, 477] on link "Edit" at bounding box center [354, 481] width 68 height 17
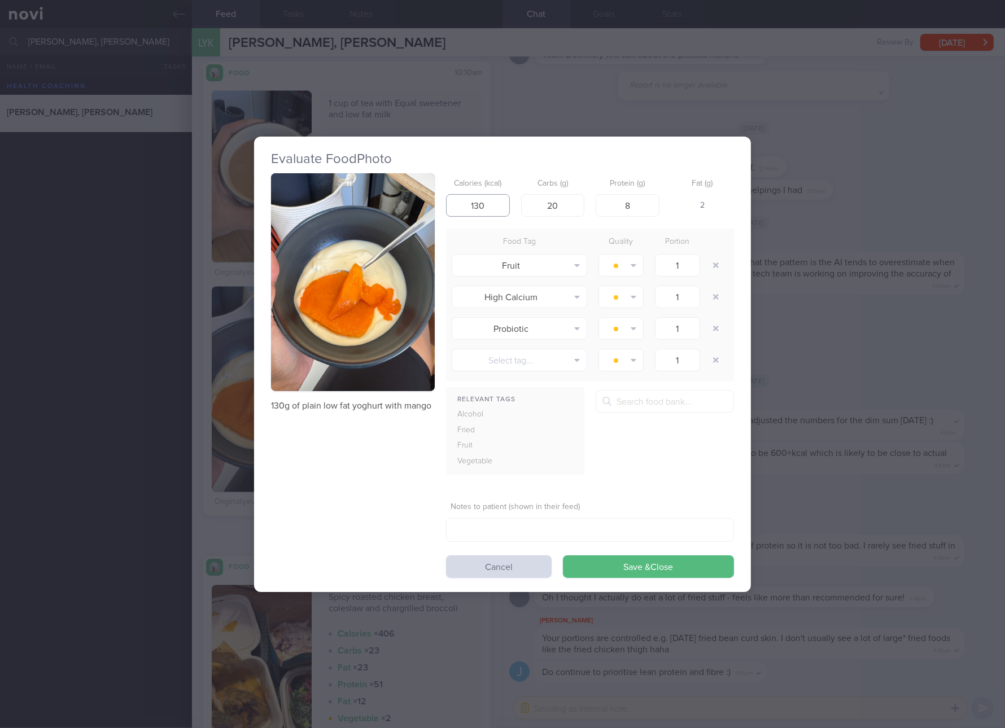
click at [485, 204] on input "130" at bounding box center [478, 205] width 64 height 23
type input "103"
type input "13"
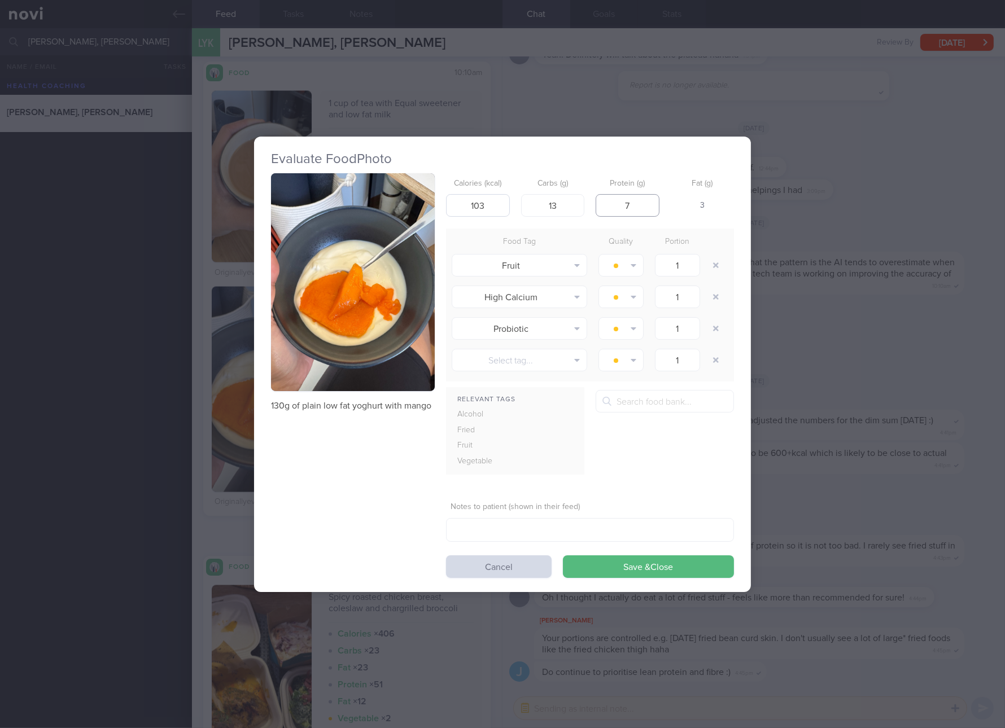
type input "7"
click at [563, 556] on button "Save & Close" at bounding box center [648, 567] width 171 height 23
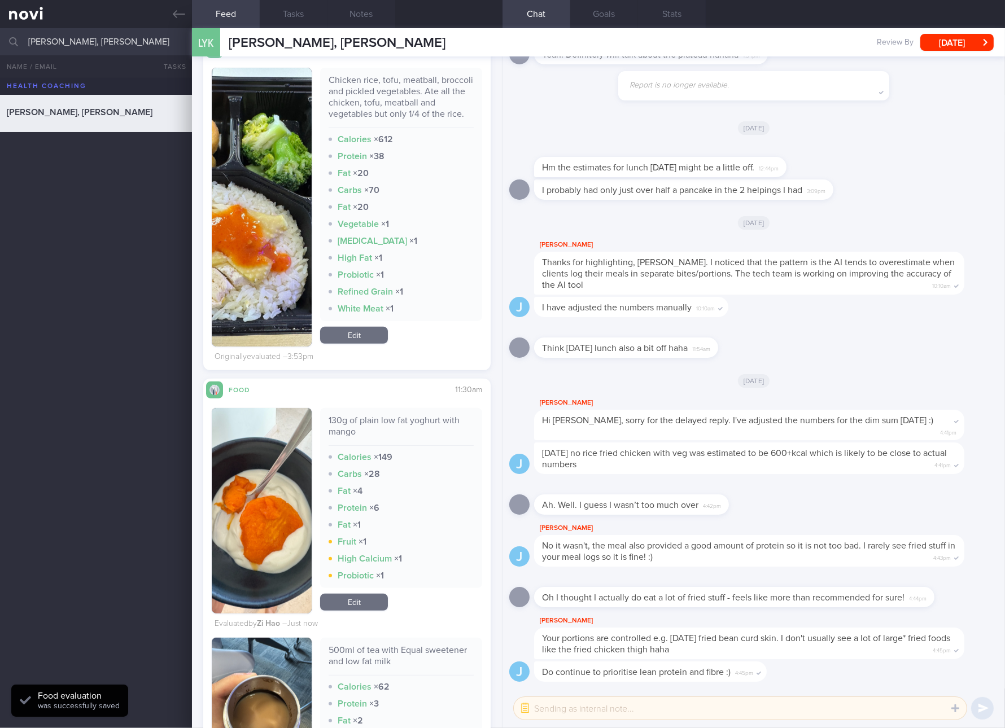
scroll to position [635, 0]
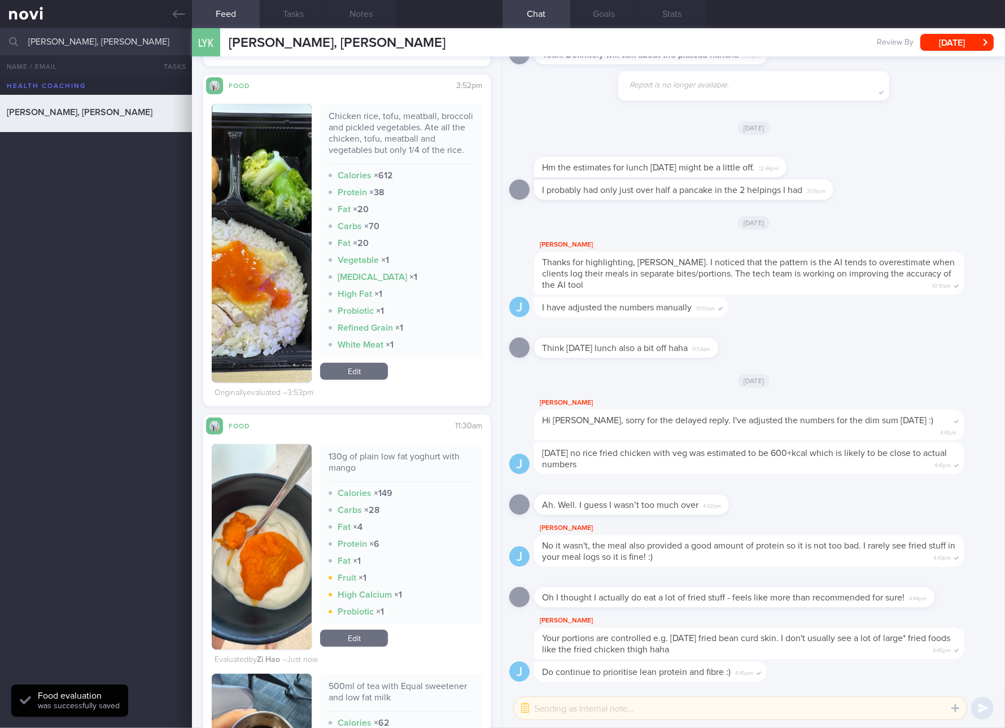
click at [363, 647] on link "Edit" at bounding box center [354, 638] width 68 height 17
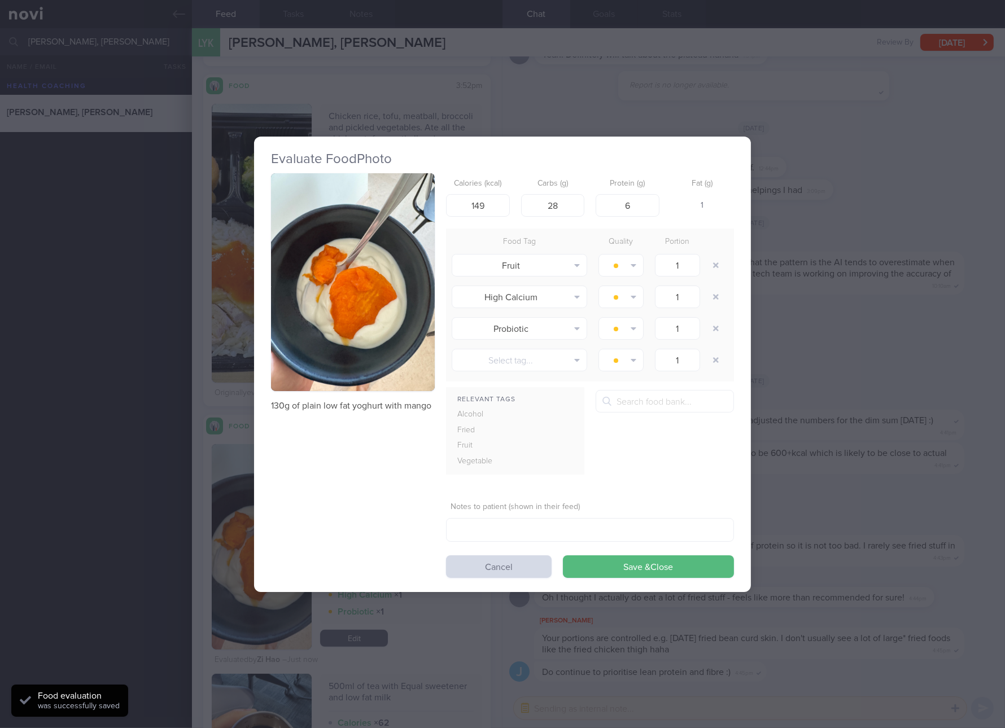
click at [364, 649] on div "Evaluate Food Photo 130g of plain low fat yoghurt with mango Calories (kcal) 14…" at bounding box center [502, 364] width 497 height 728
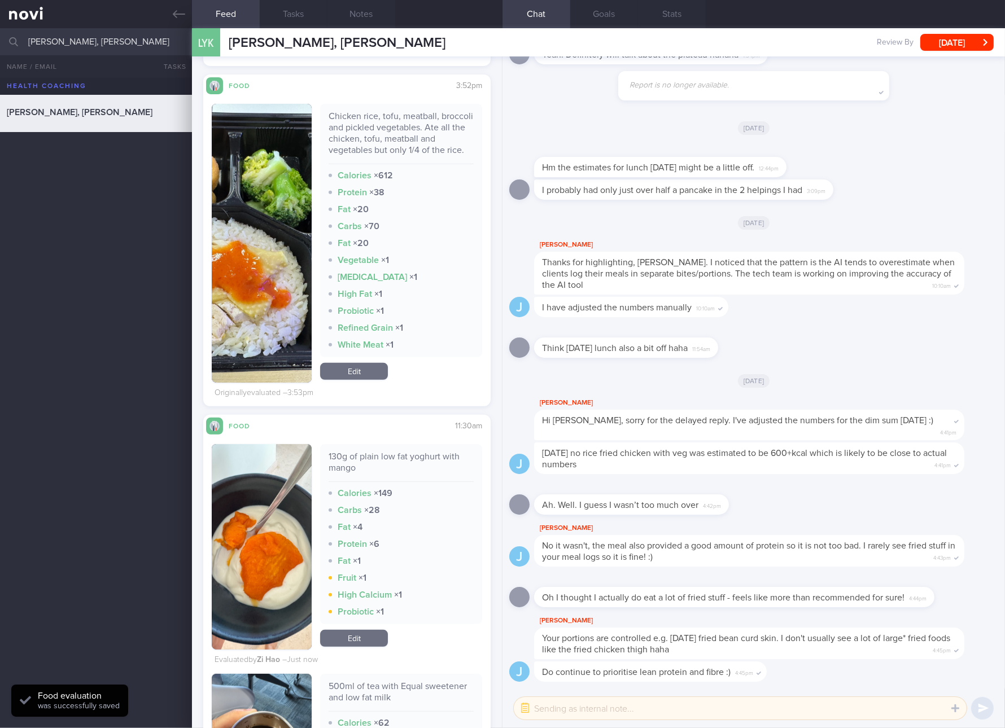
click at [353, 647] on link "Edit" at bounding box center [354, 638] width 68 height 17
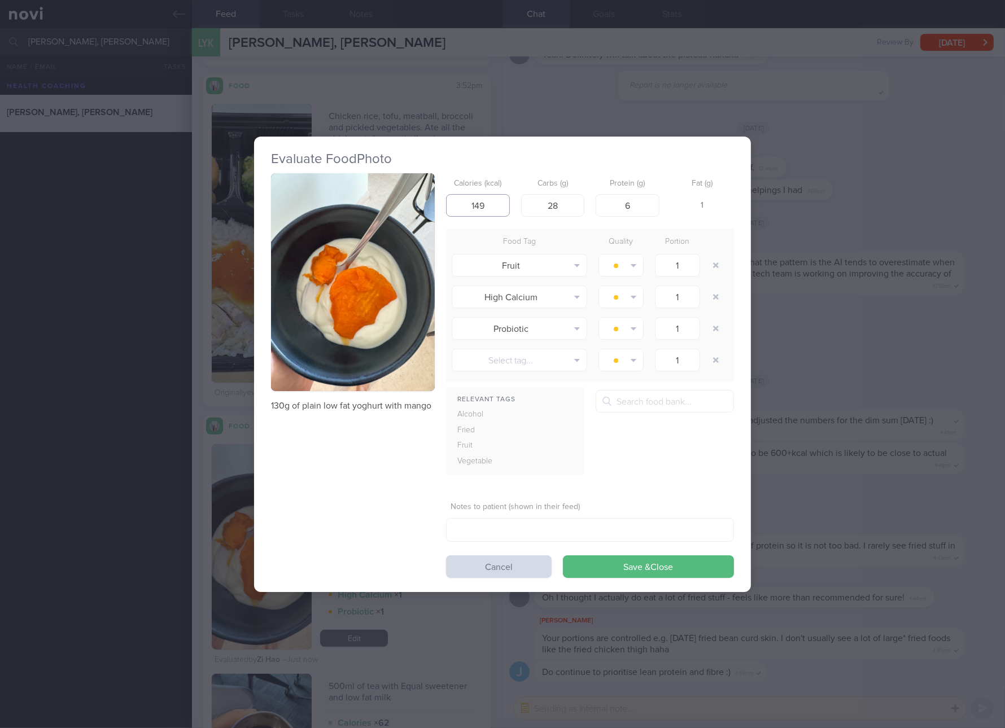
click at [488, 203] on input "149" at bounding box center [478, 205] width 64 height 23
type input "103"
type input "13"
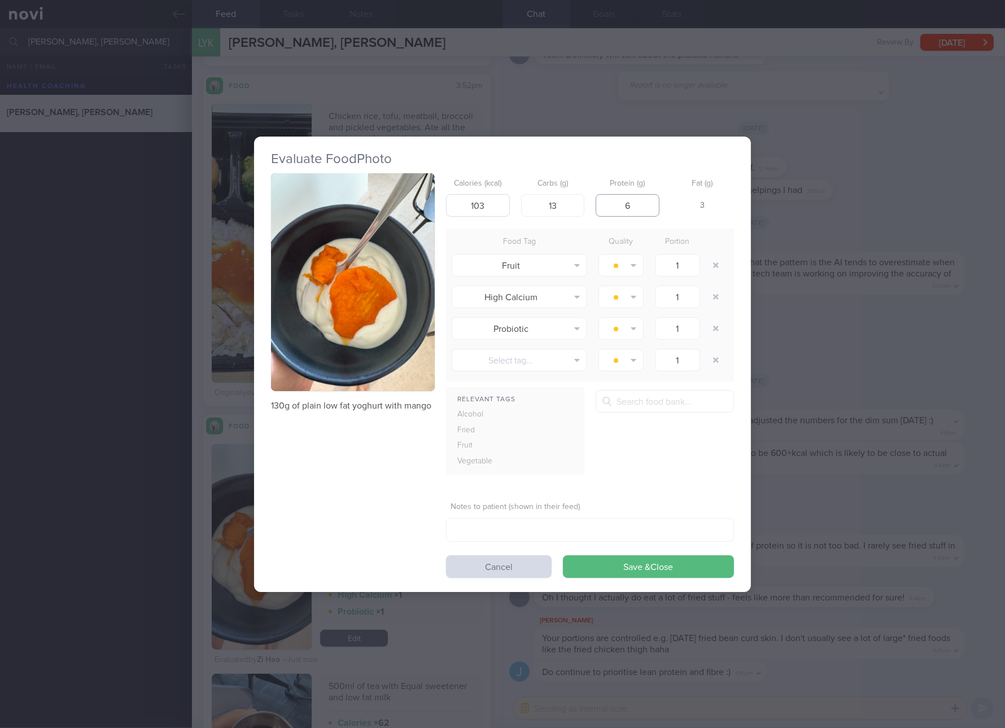
type input "1"
type input "7"
click at [563, 556] on button "Save & Close" at bounding box center [648, 567] width 171 height 23
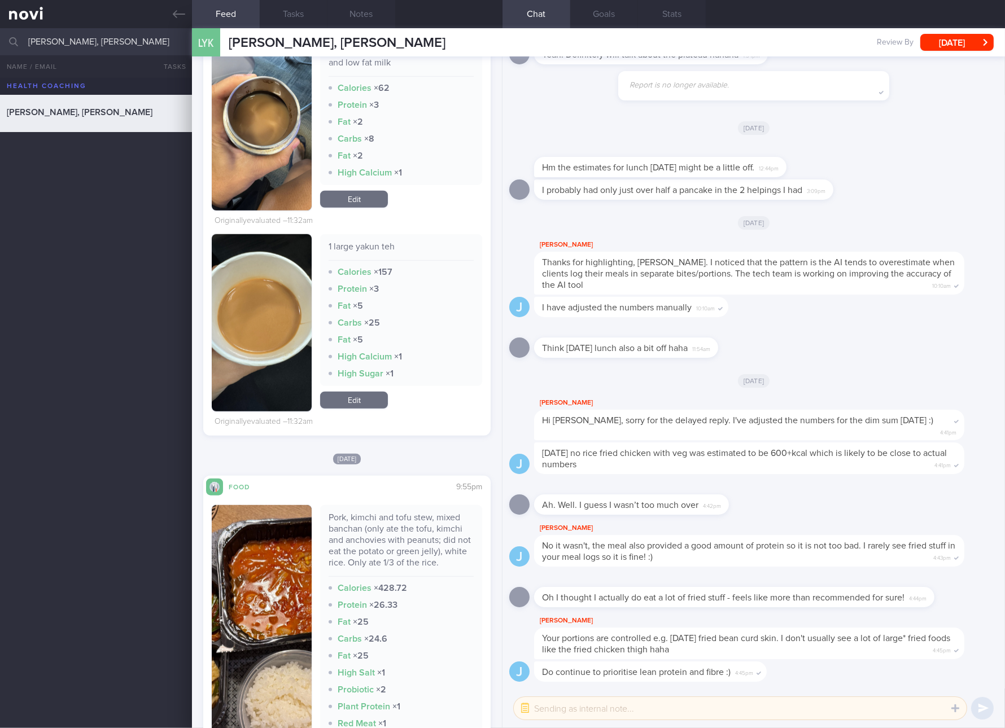
scroll to position [1482, 0]
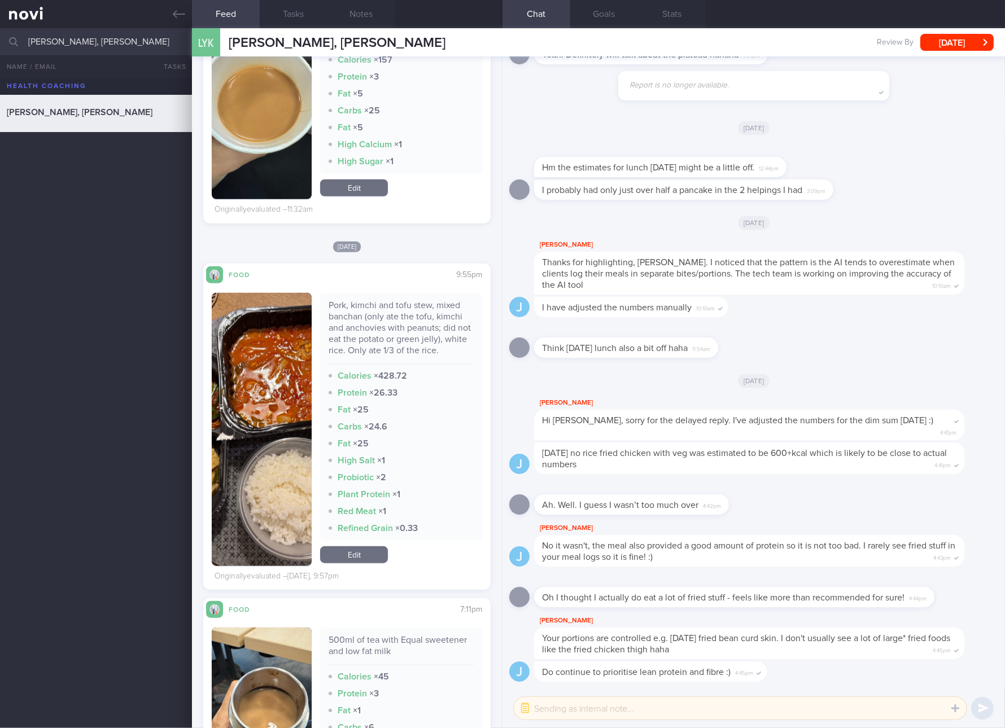
click at [360, 560] on link "Edit" at bounding box center [354, 555] width 68 height 17
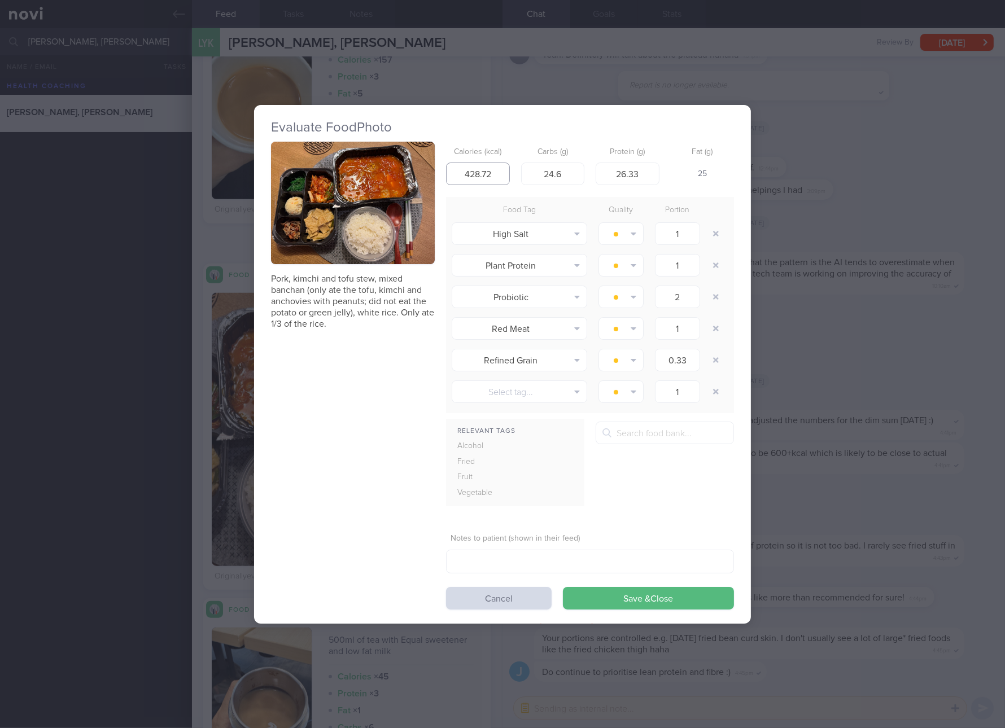
click at [505, 176] on input "428.72" at bounding box center [478, 174] width 64 height 23
type input "363"
type input "31"
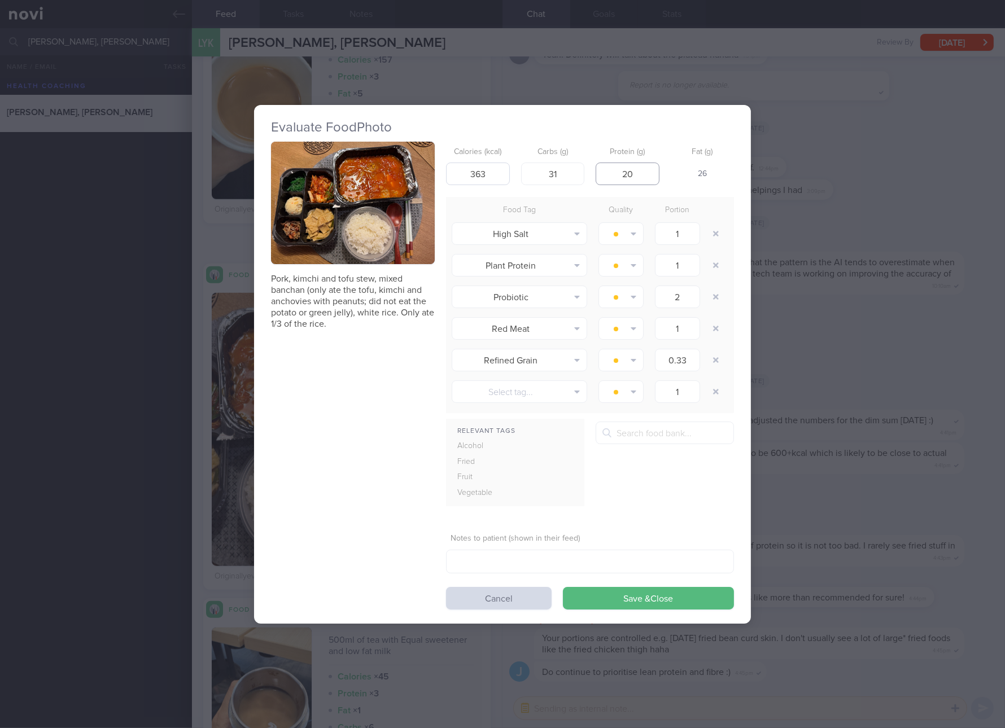
type input "20"
click at [563, 587] on button "Save & Close" at bounding box center [648, 598] width 171 height 23
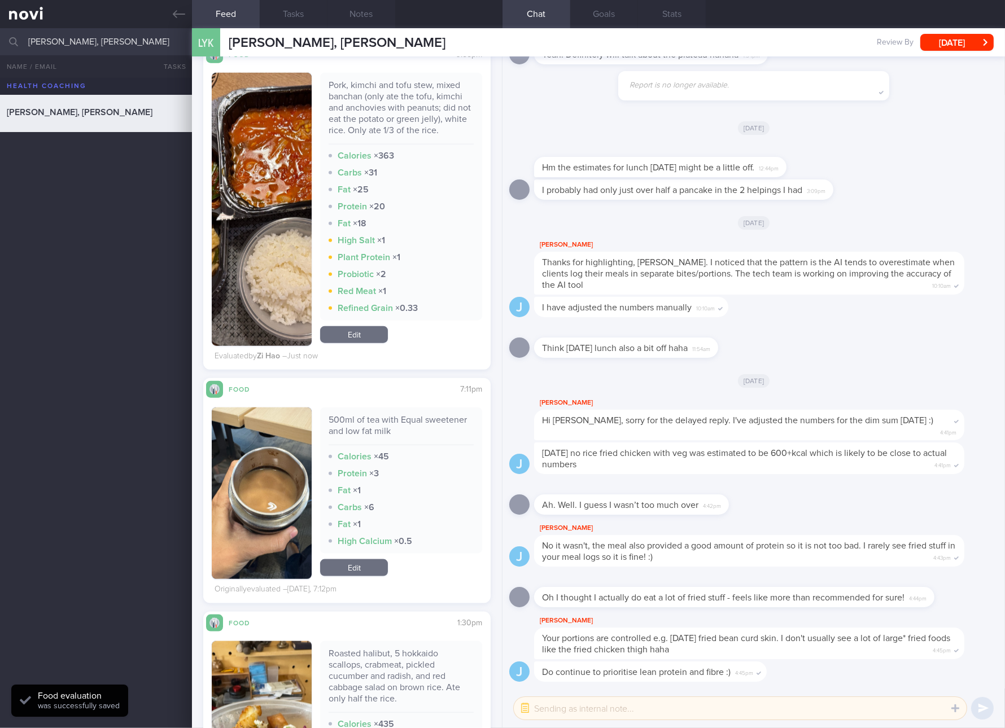
scroll to position [2117, 0]
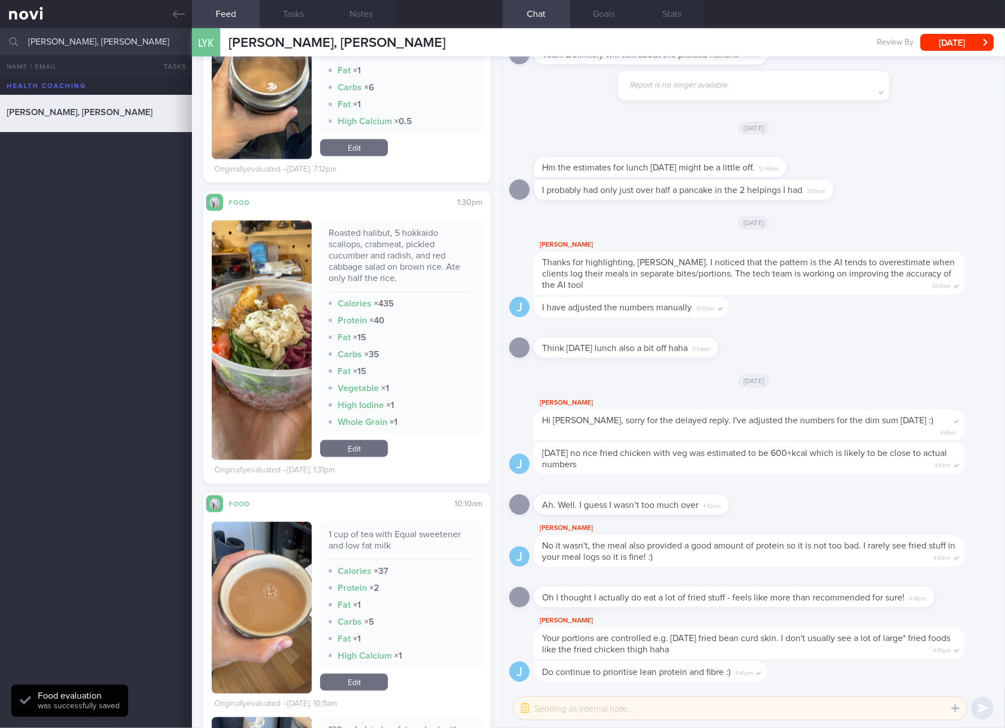
click at [377, 251] on div "Roasted halibut, 5 hokkaido scallops, crabmeat, pickled cucumber and radish, an…" at bounding box center [401, 260] width 145 height 65
copy div "Roasted halibut, 5 hokkaido scallops, crabmeat, pickled cucumber and radish, an…"
click at [271, 401] on img "button" at bounding box center [262, 340] width 100 height 239
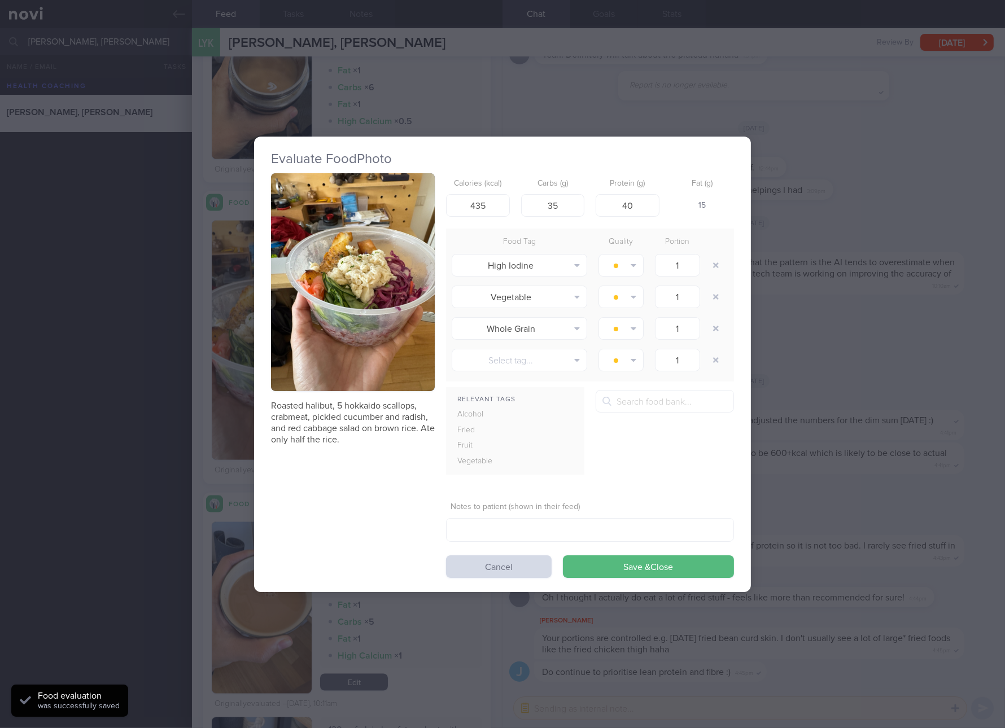
click at [341, 260] on button "button" at bounding box center [353, 282] width 164 height 219
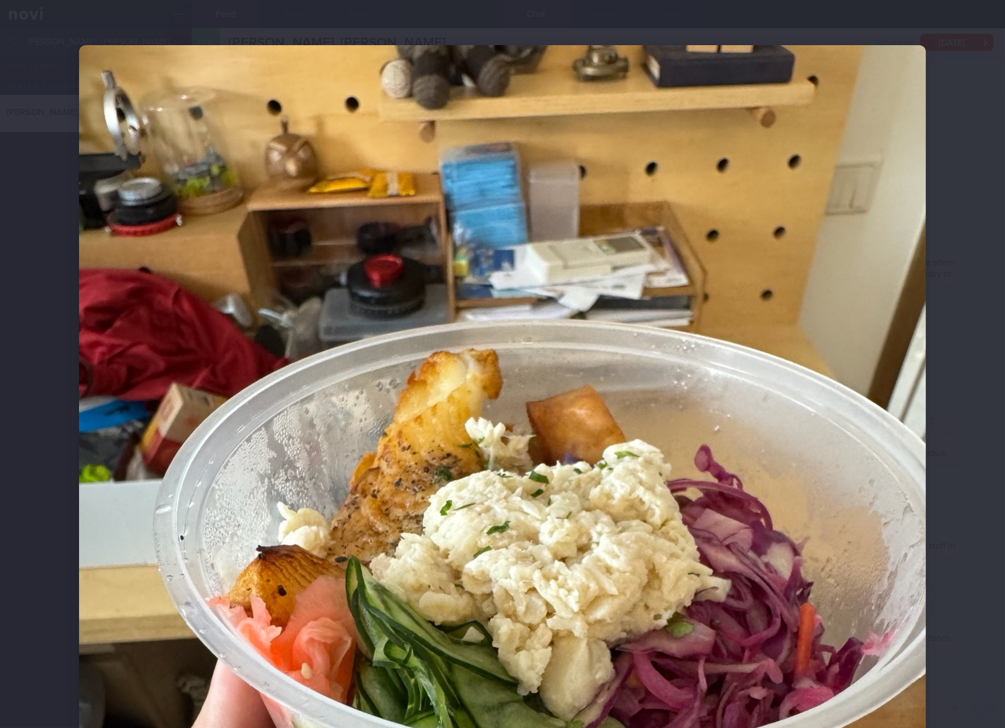
click at [979, 464] on div at bounding box center [502, 364] width 1005 height 728
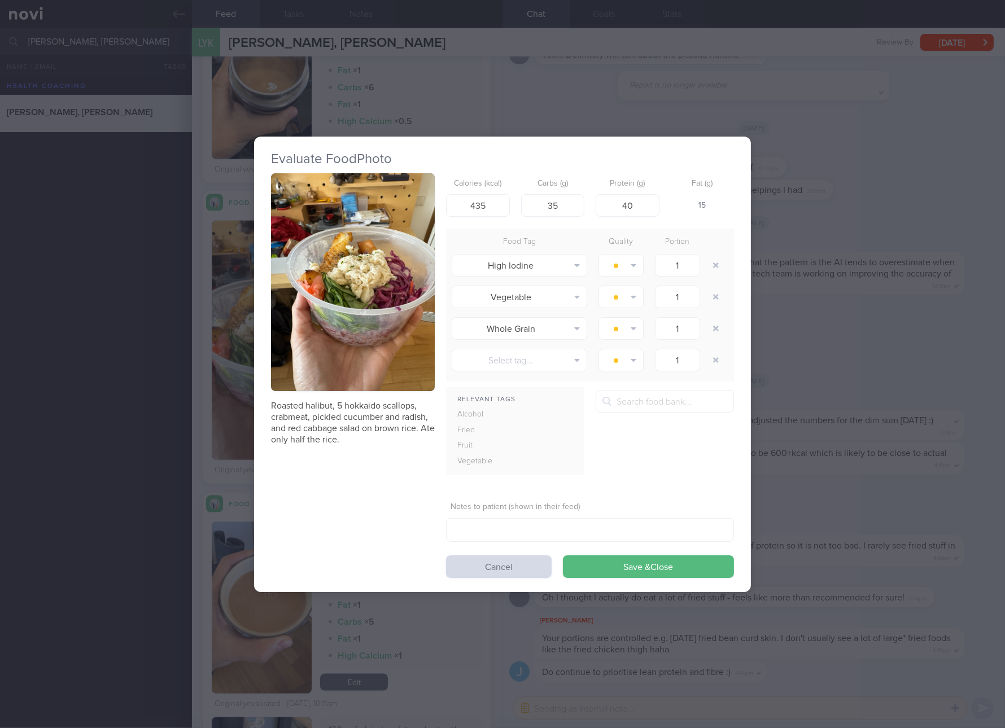
click at [838, 548] on div "Evaluate Food Photo Roasted halibut, 5 hokkaido scallops, crabmeat, pickled cuc…" at bounding box center [502, 364] width 1005 height 728
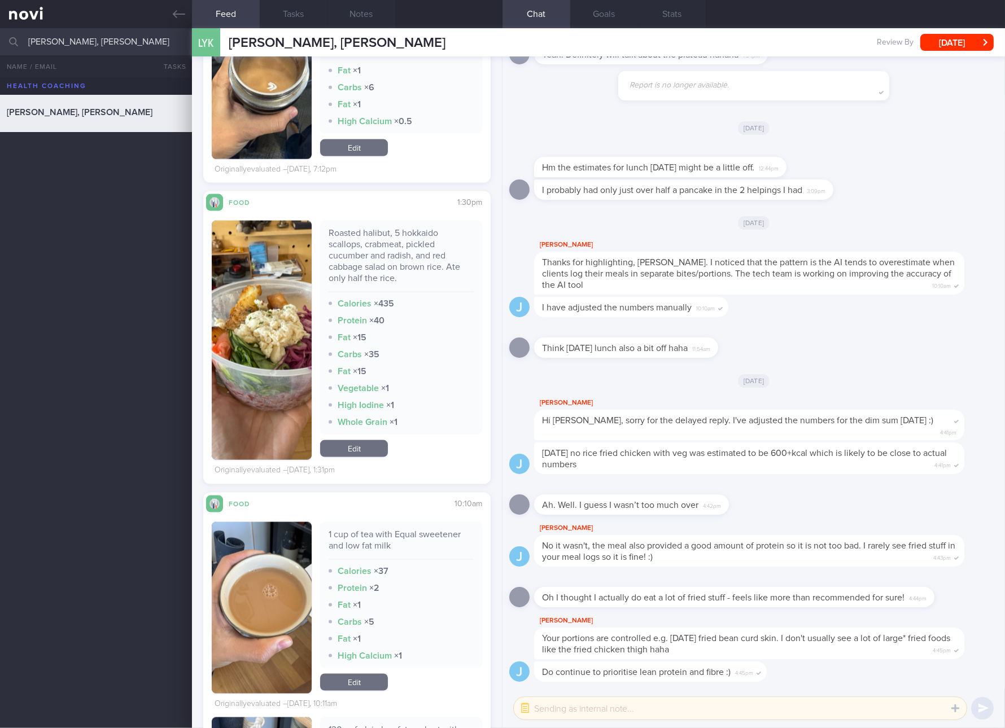
click at [346, 450] on link "Edit" at bounding box center [354, 448] width 68 height 17
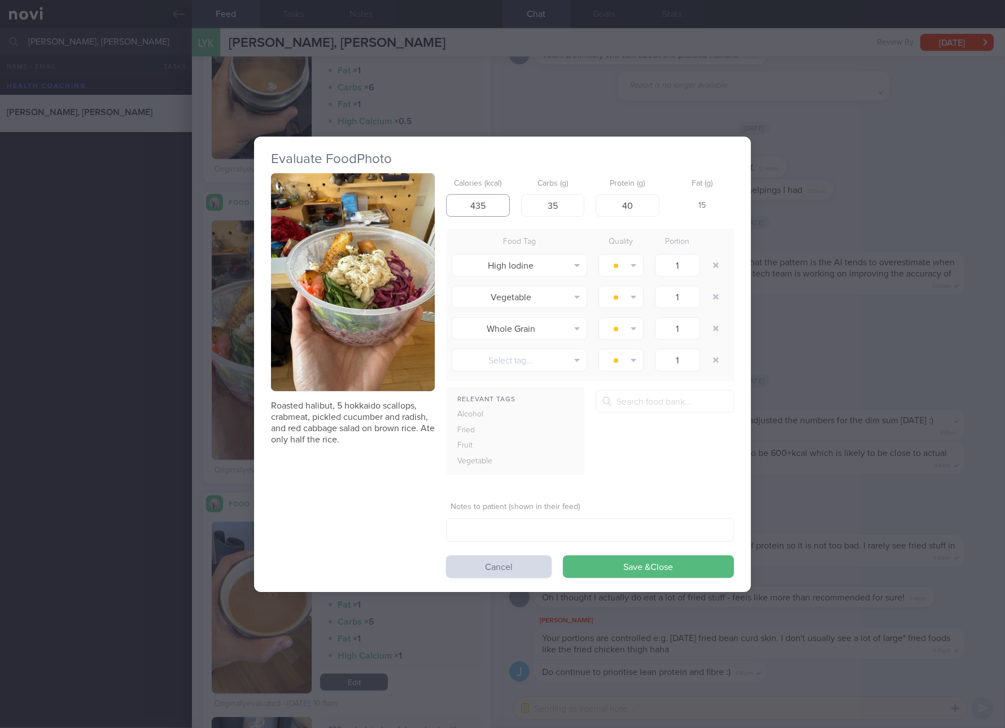
click at [470, 215] on input "435" at bounding box center [478, 205] width 64 height 23
type input "374"
type input "36"
type input "47"
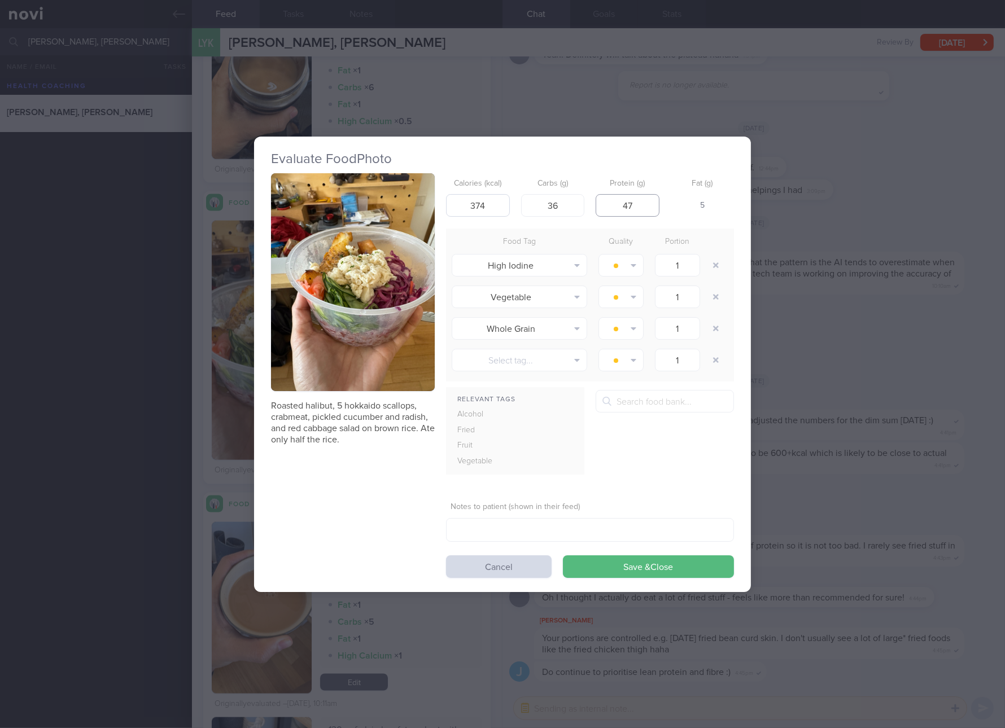
click at [563, 556] on button "Save & Close" at bounding box center [648, 567] width 171 height 23
